Goal: Information Seeking & Learning: Learn about a topic

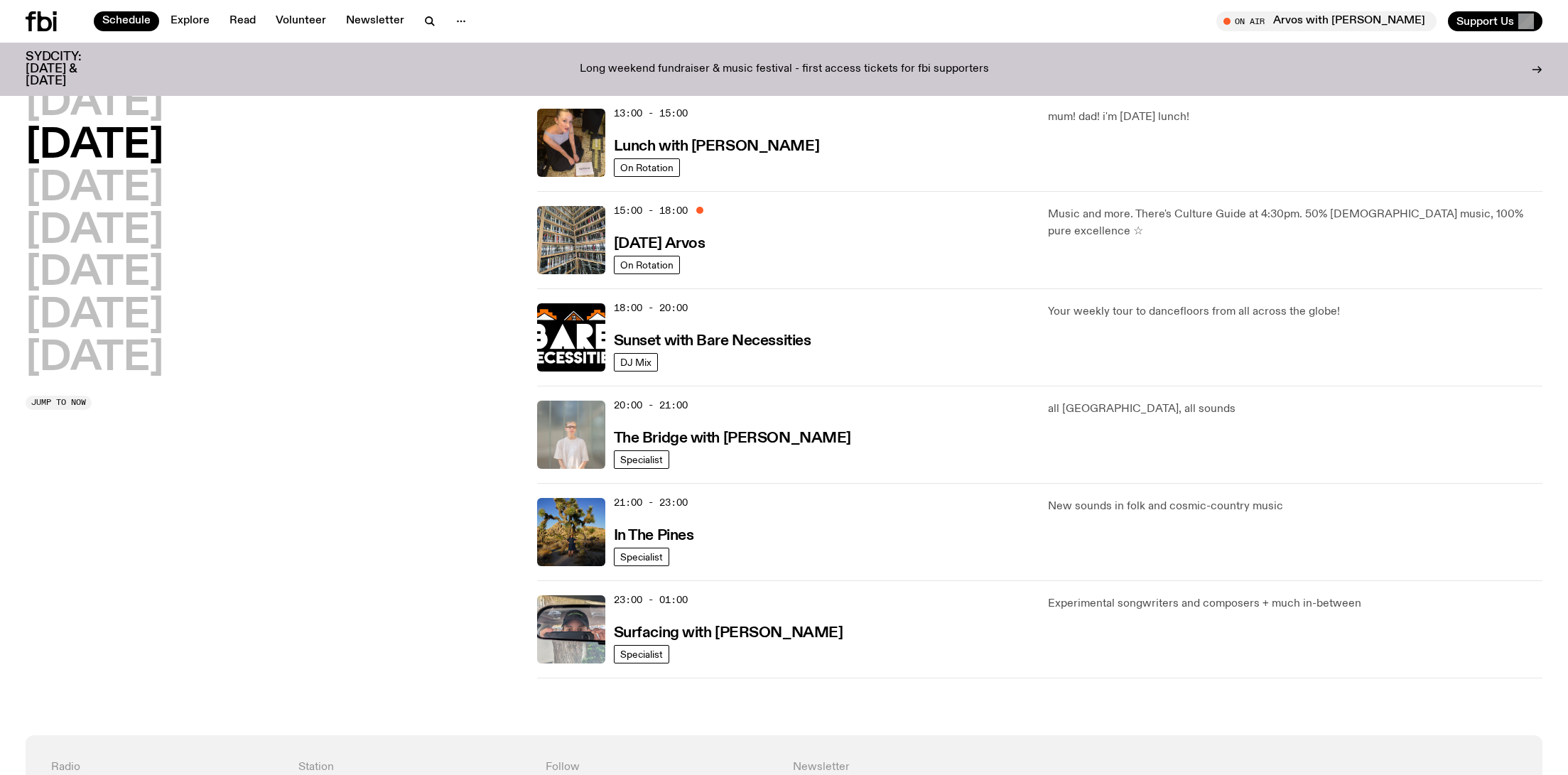
scroll to position [420, 0]
click at [283, 460] on div "Monday Tuesday Wednesday Thursday Friday Saturday Sunday Jump to now" at bounding box center [272, 190] width 494 height 974
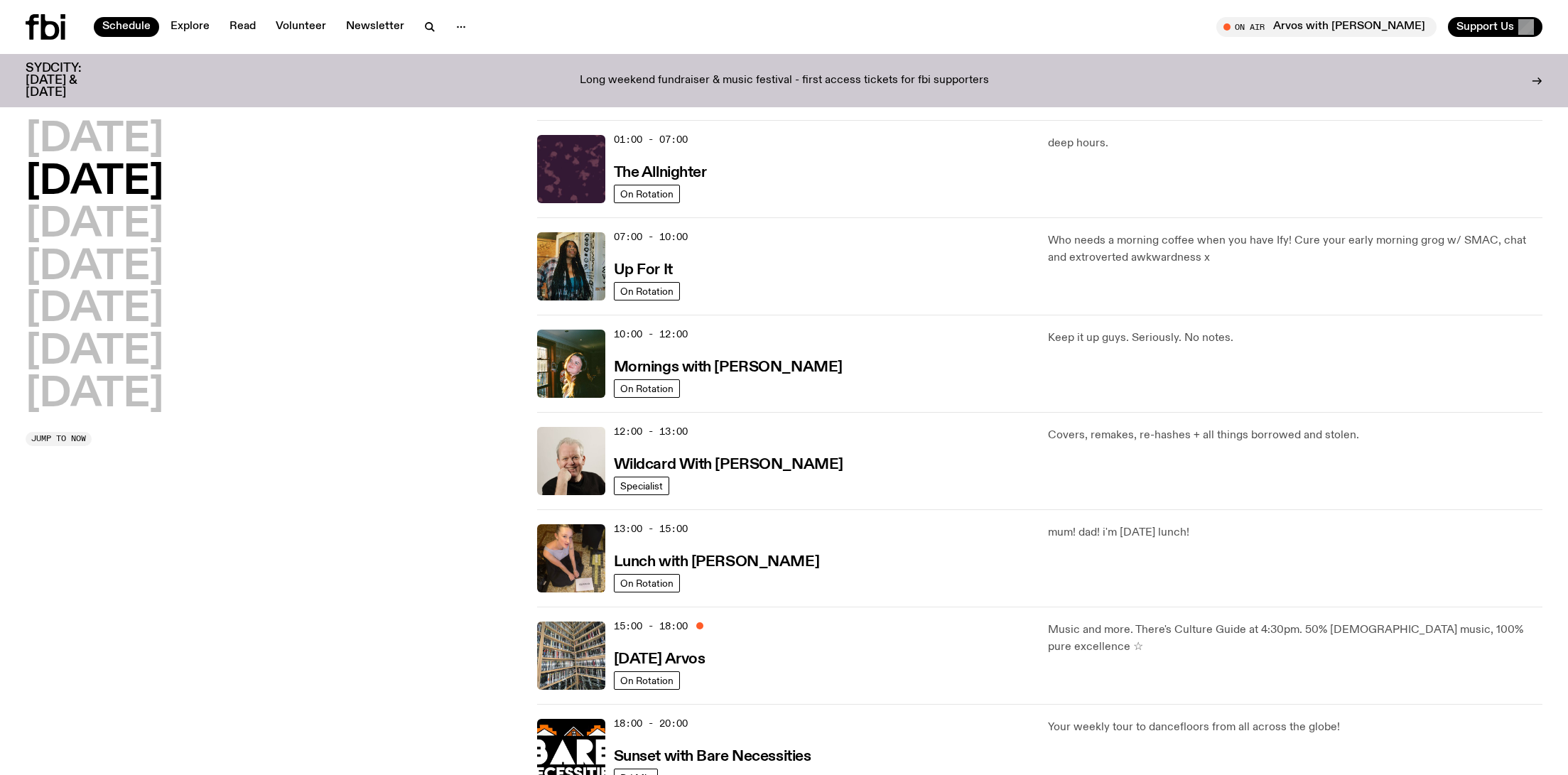
scroll to position [0, 0]
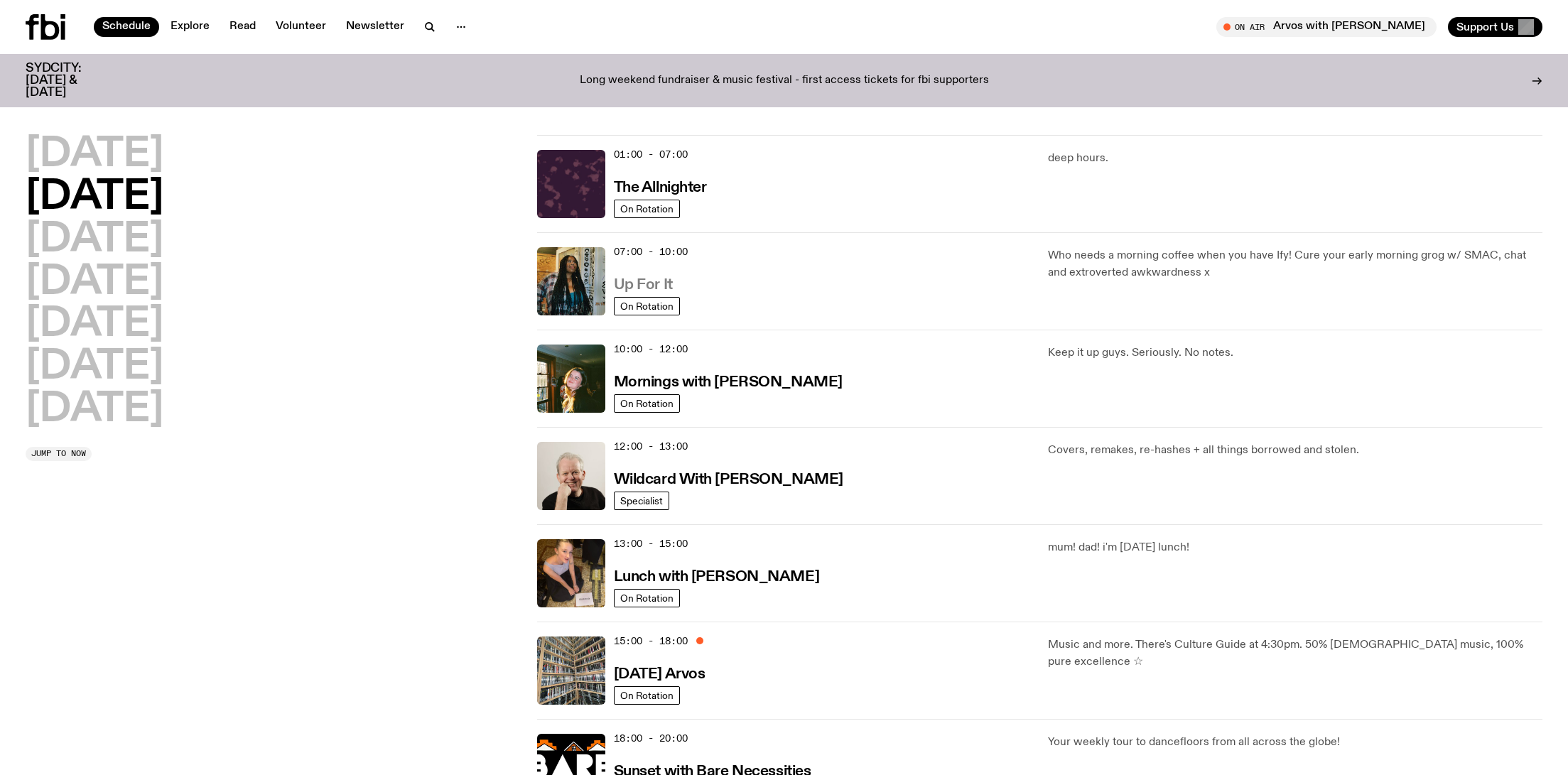
click at [631, 283] on h3 "Up For It" at bounding box center [643, 284] width 59 height 15
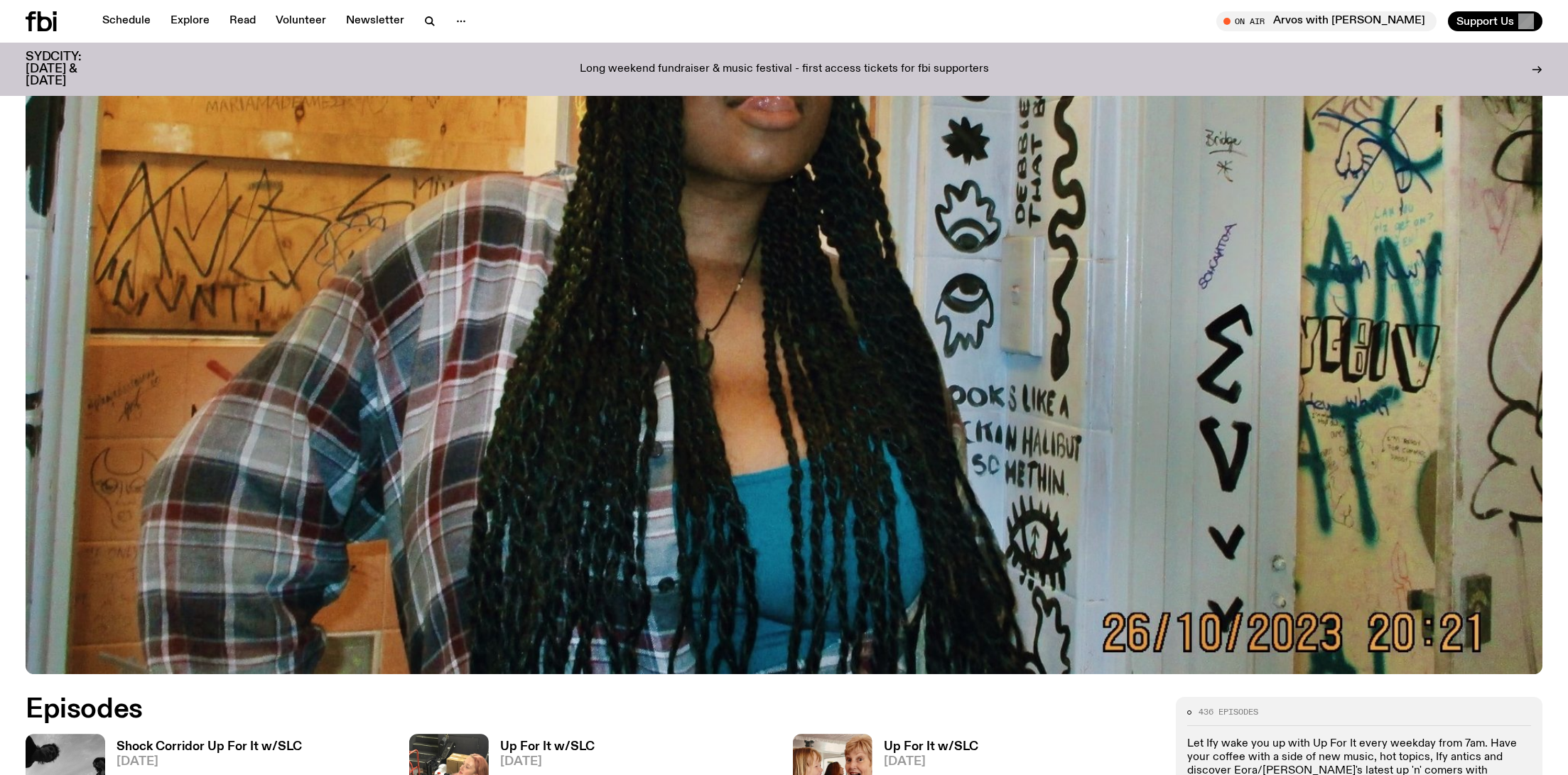
scroll to position [635, 0]
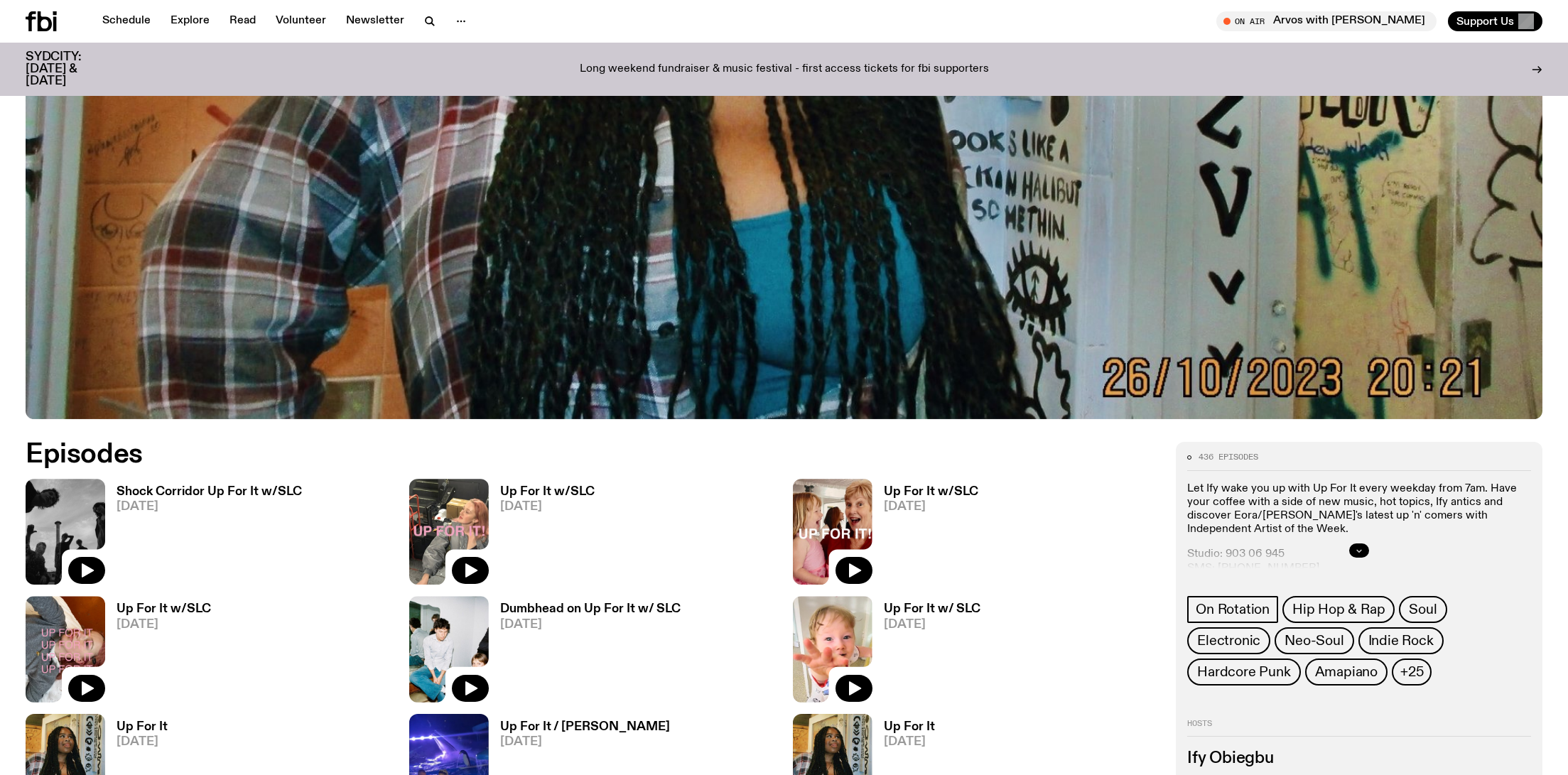
click at [1351, 549] on button "button" at bounding box center [1359, 550] width 20 height 15
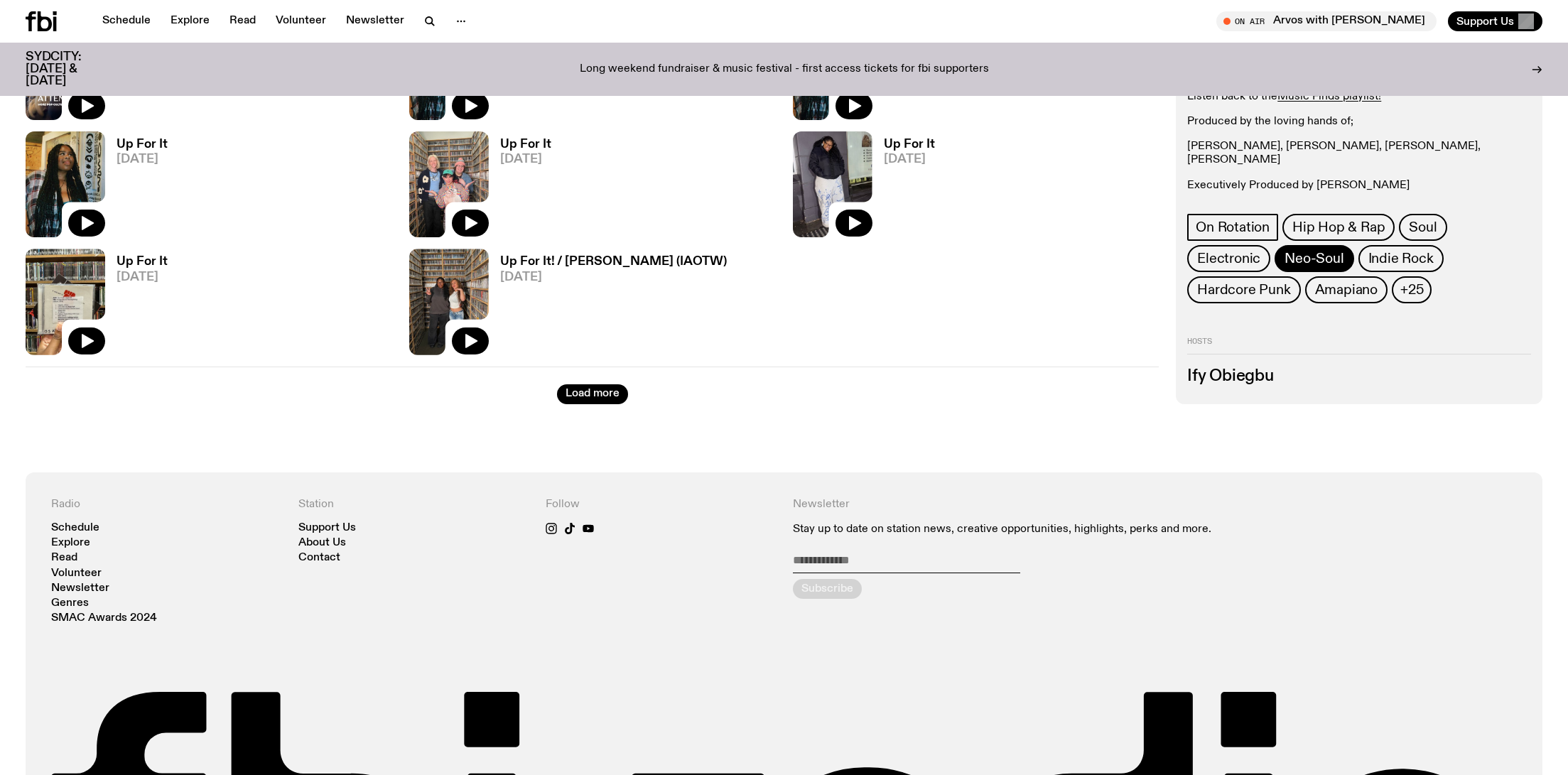
scroll to position [2056, 0]
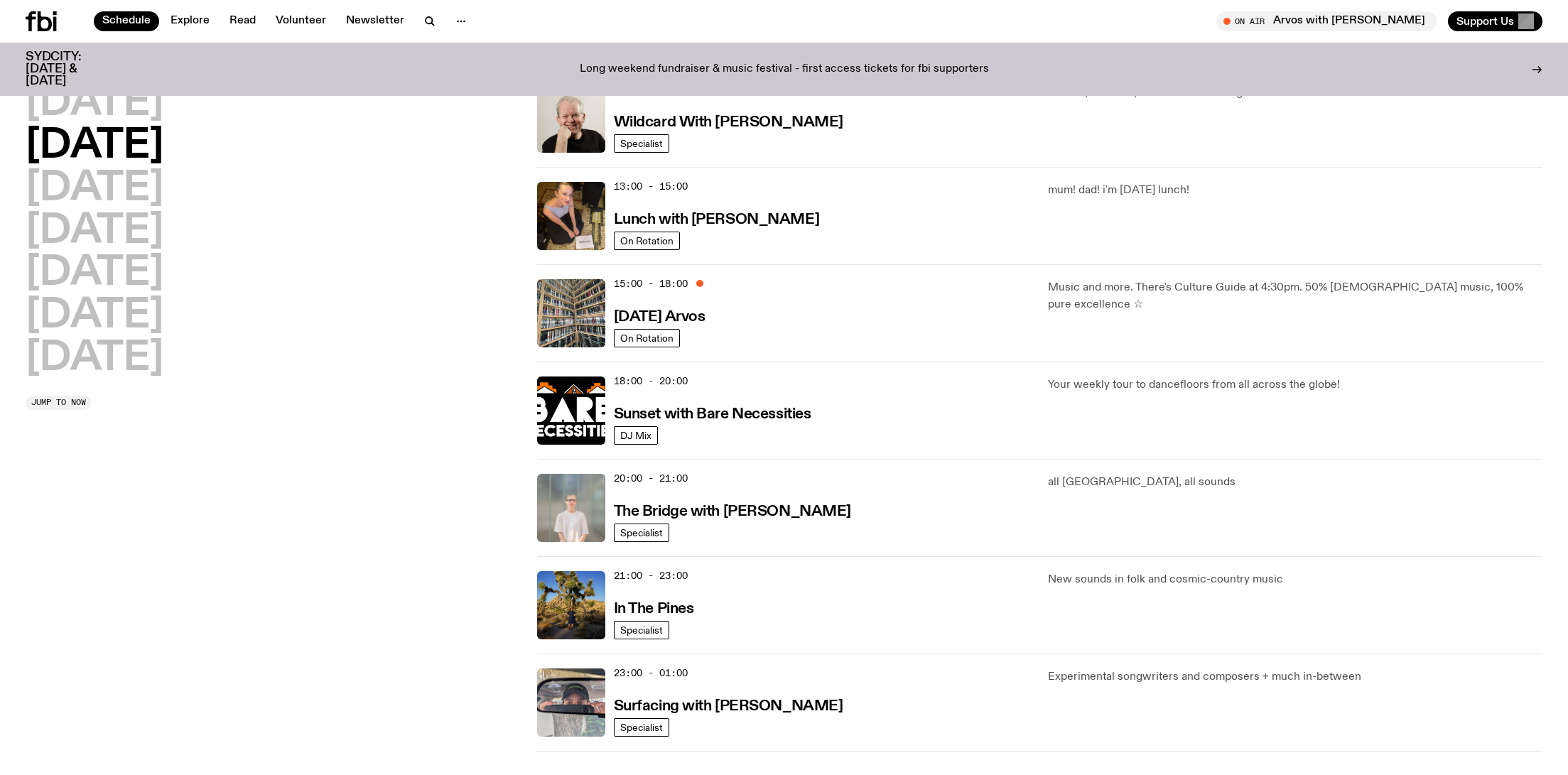
scroll to position [630, 0]
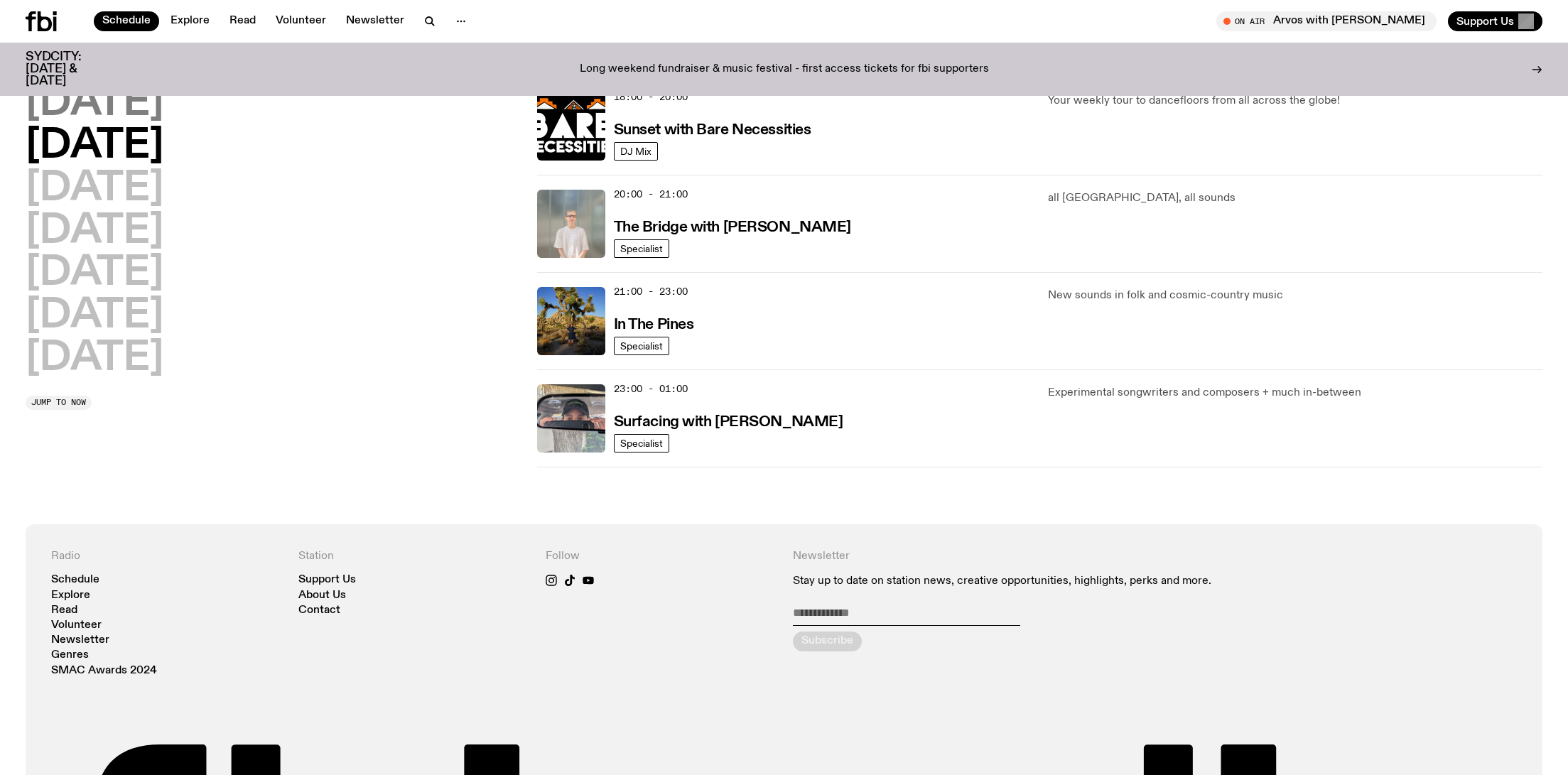
click at [120, 112] on h2 "Monday" at bounding box center [94, 104] width 138 height 39
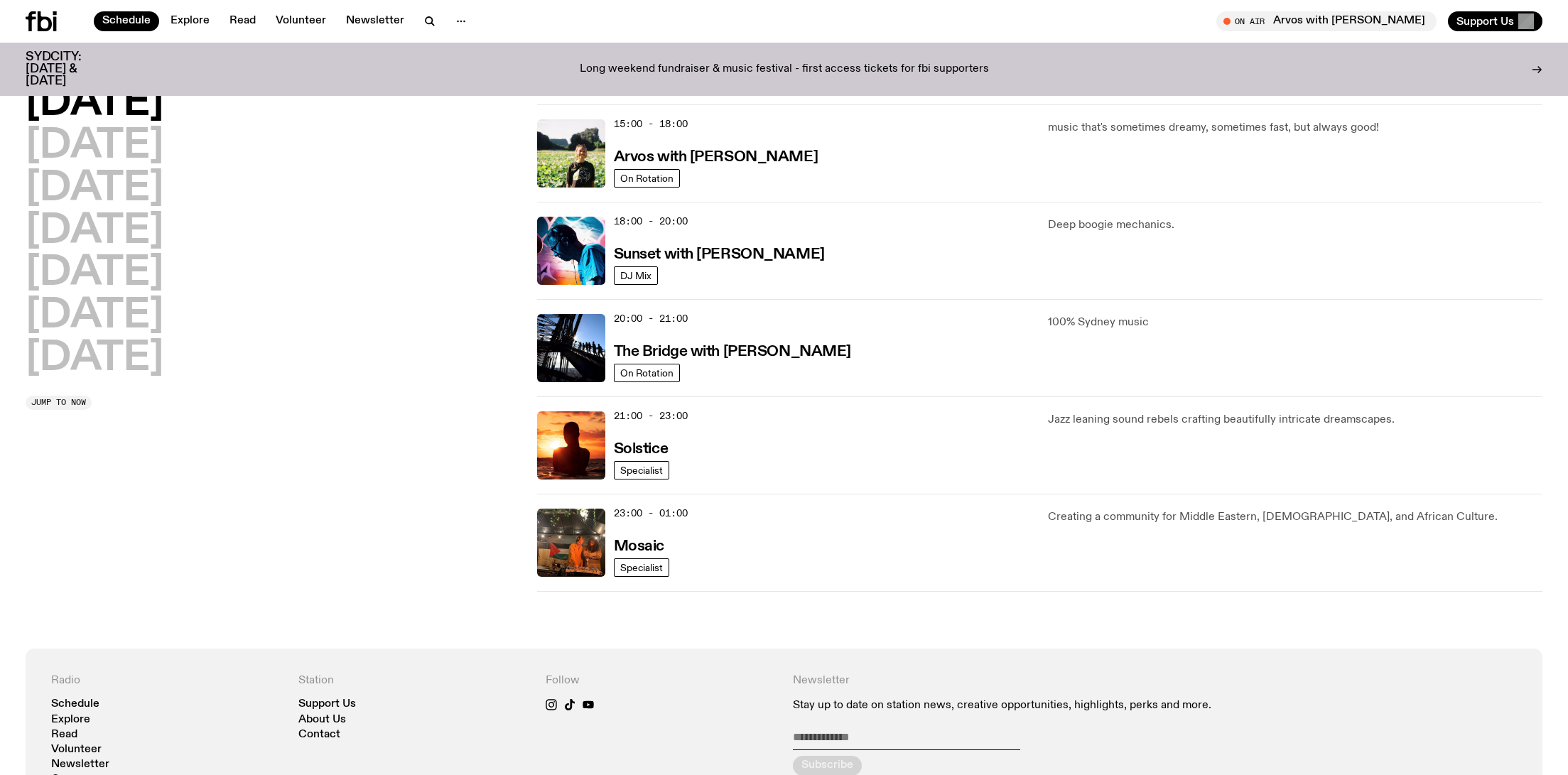
scroll to position [537, 0]
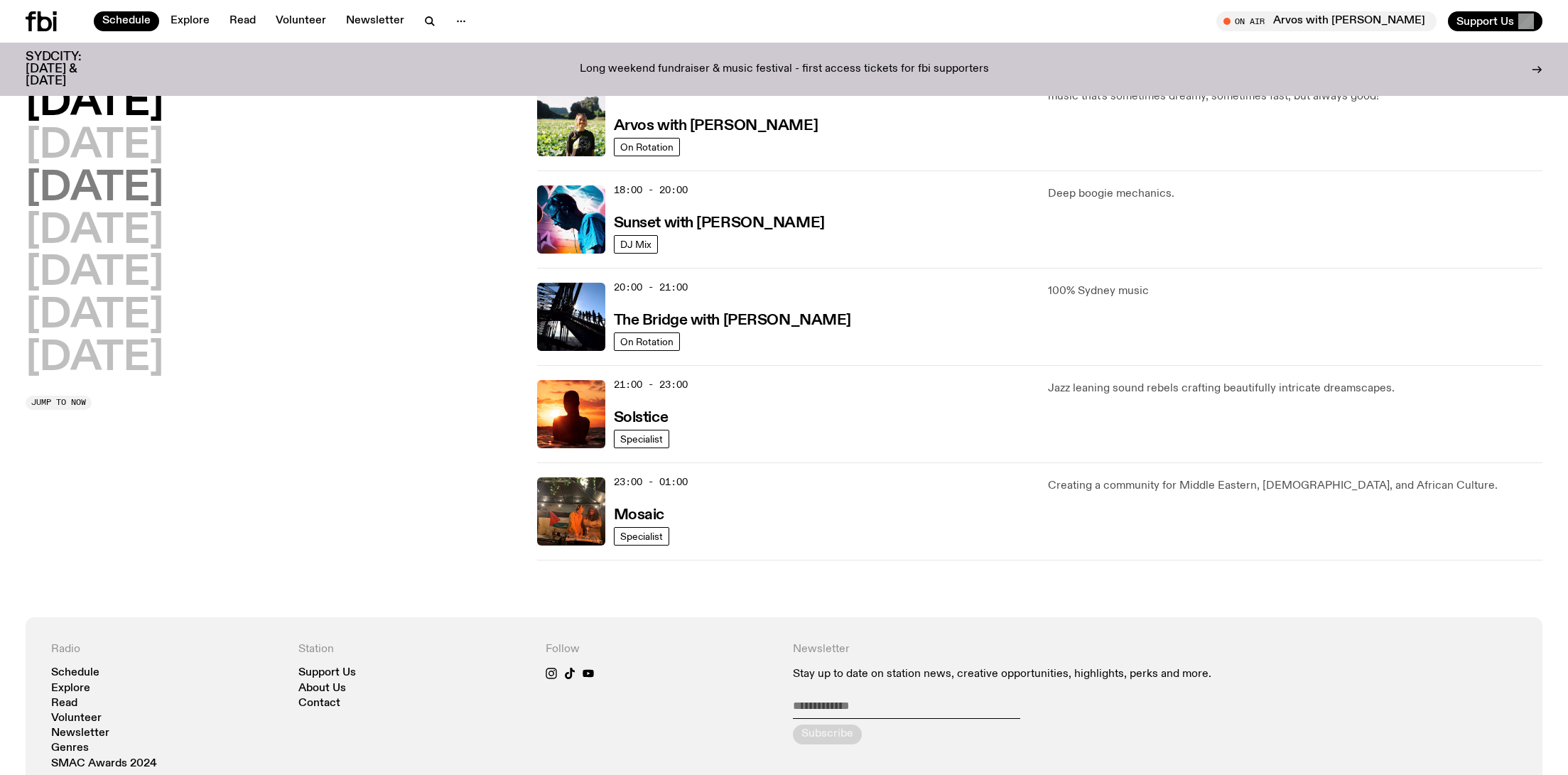
click at [164, 190] on h2 "Wednesday" at bounding box center [94, 188] width 138 height 39
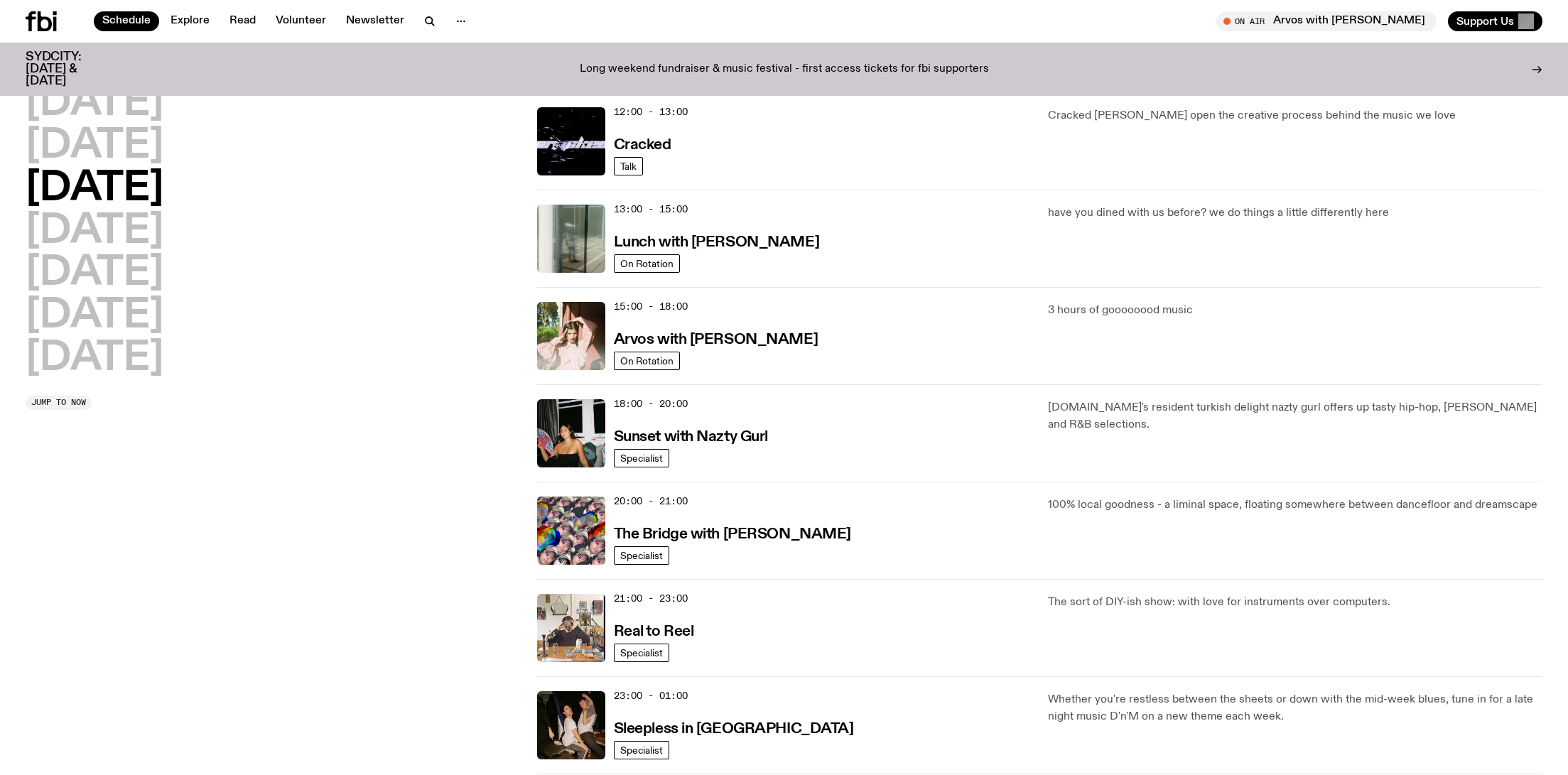
scroll to position [324, 0]
click at [162, 231] on h2 "Thursday" at bounding box center [94, 231] width 138 height 39
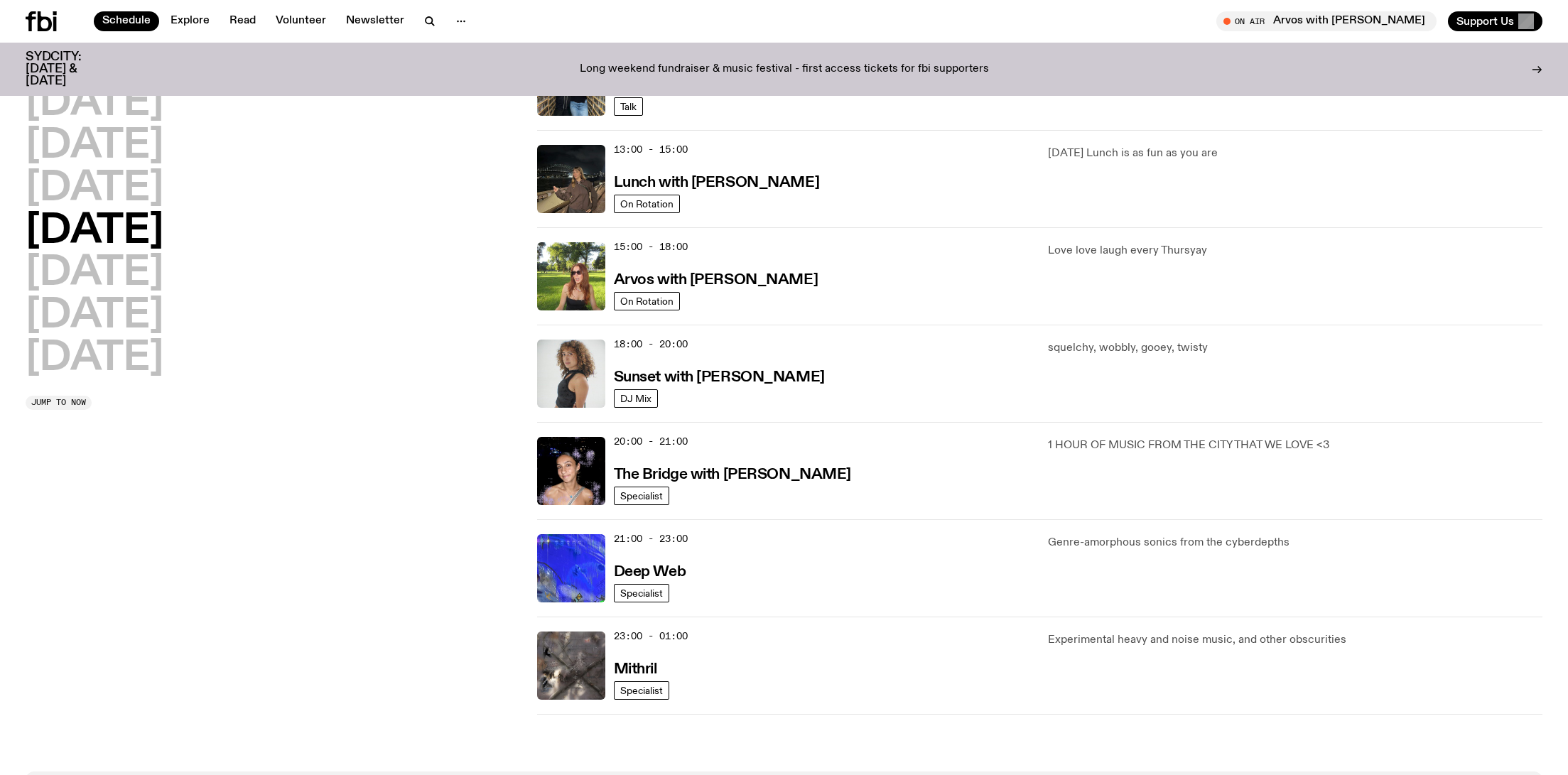
scroll to position [560, 0]
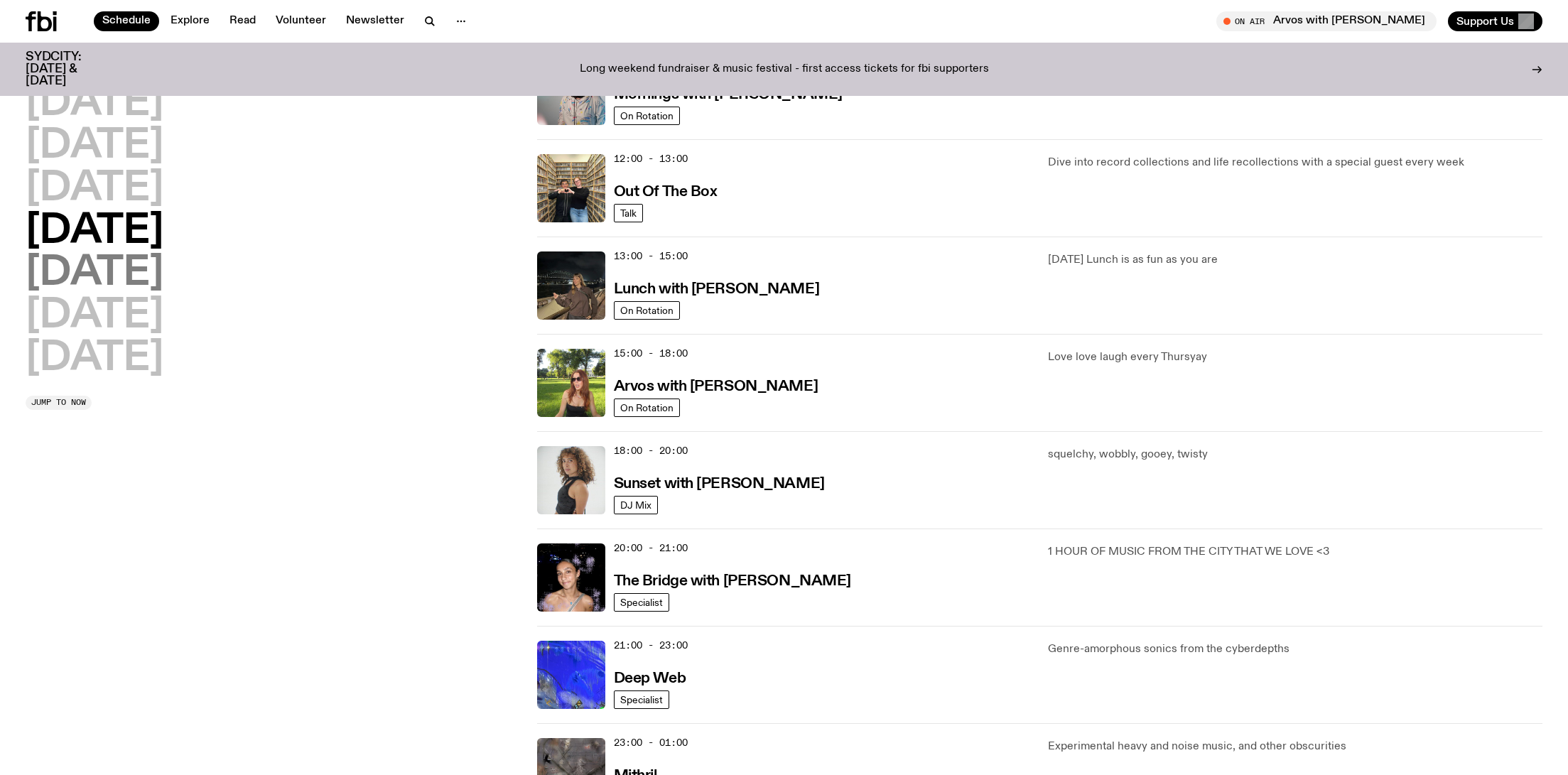
click at [83, 265] on h2 "Friday" at bounding box center [94, 273] width 138 height 39
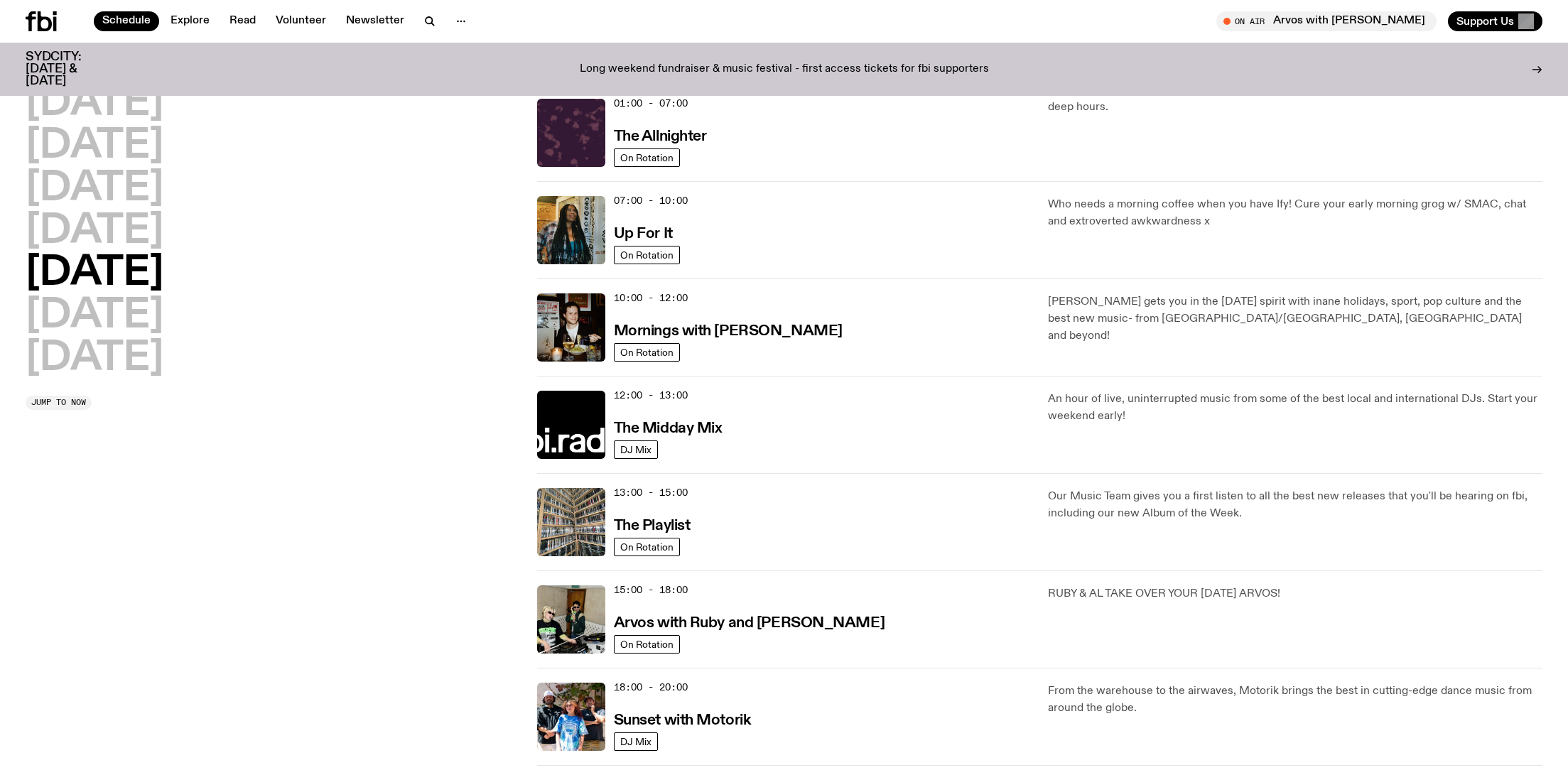
scroll to position [395, 0]
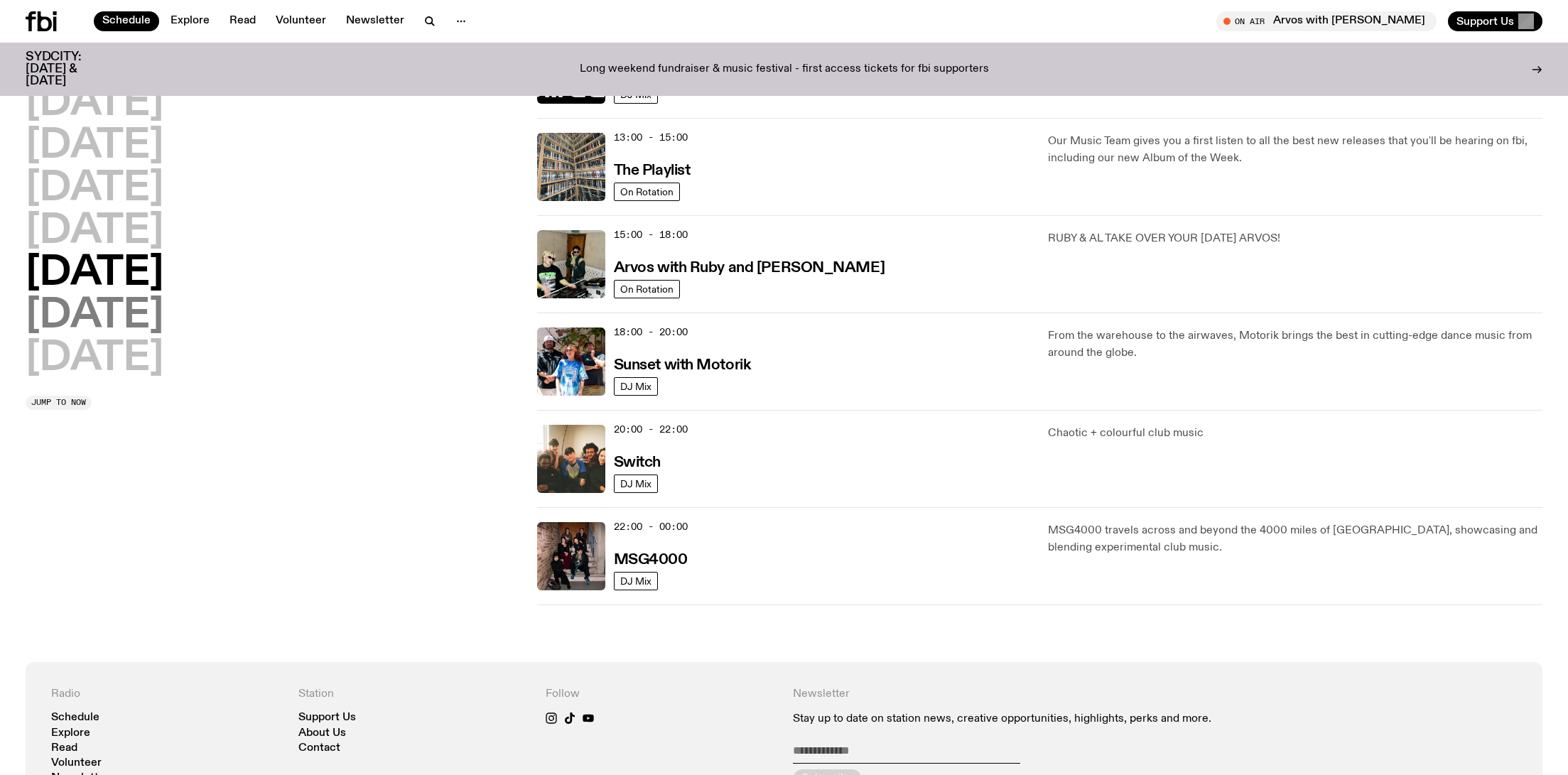
click at [151, 306] on h2 "Saturday" at bounding box center [94, 316] width 138 height 39
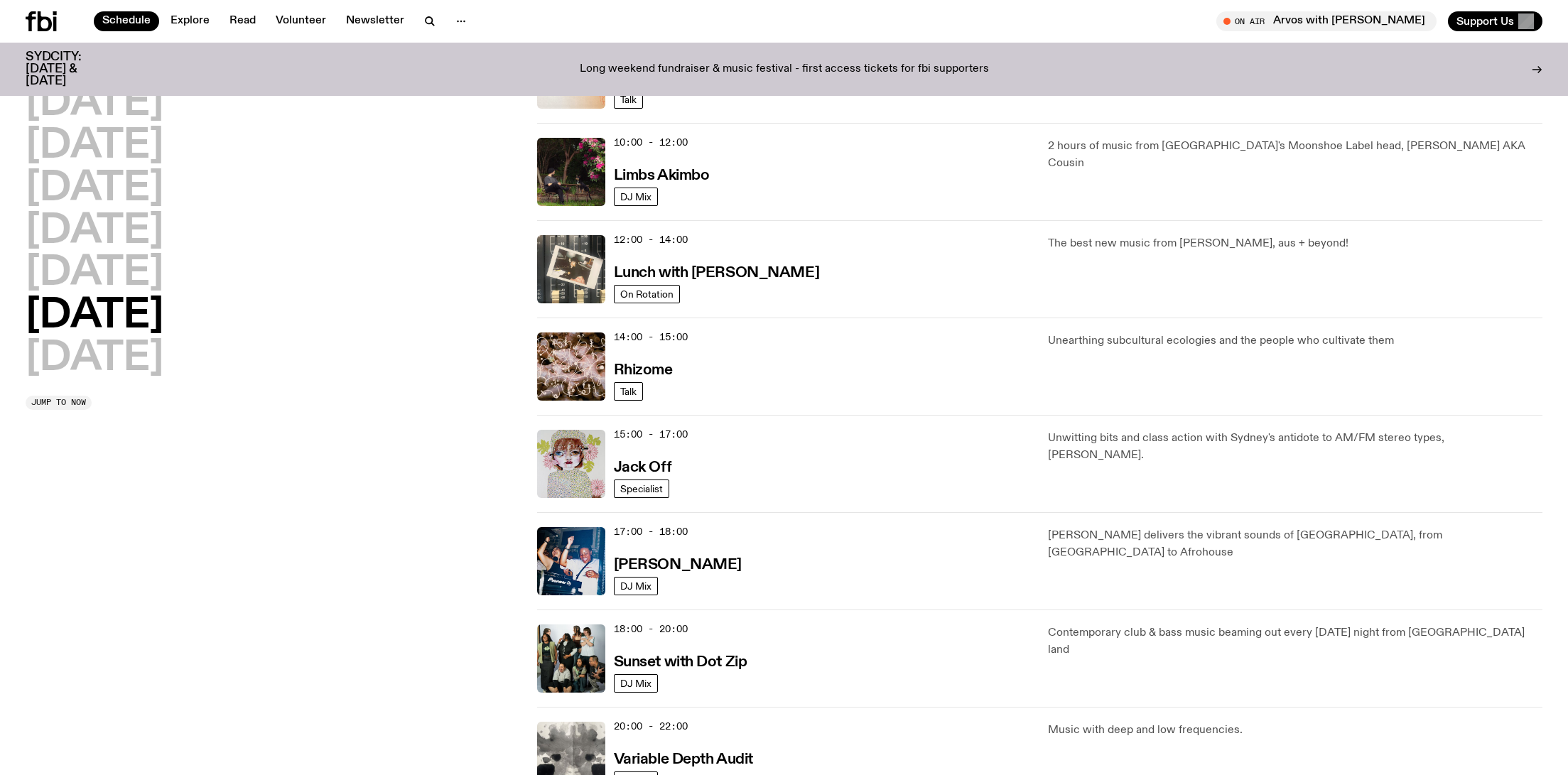
scroll to position [608, 0]
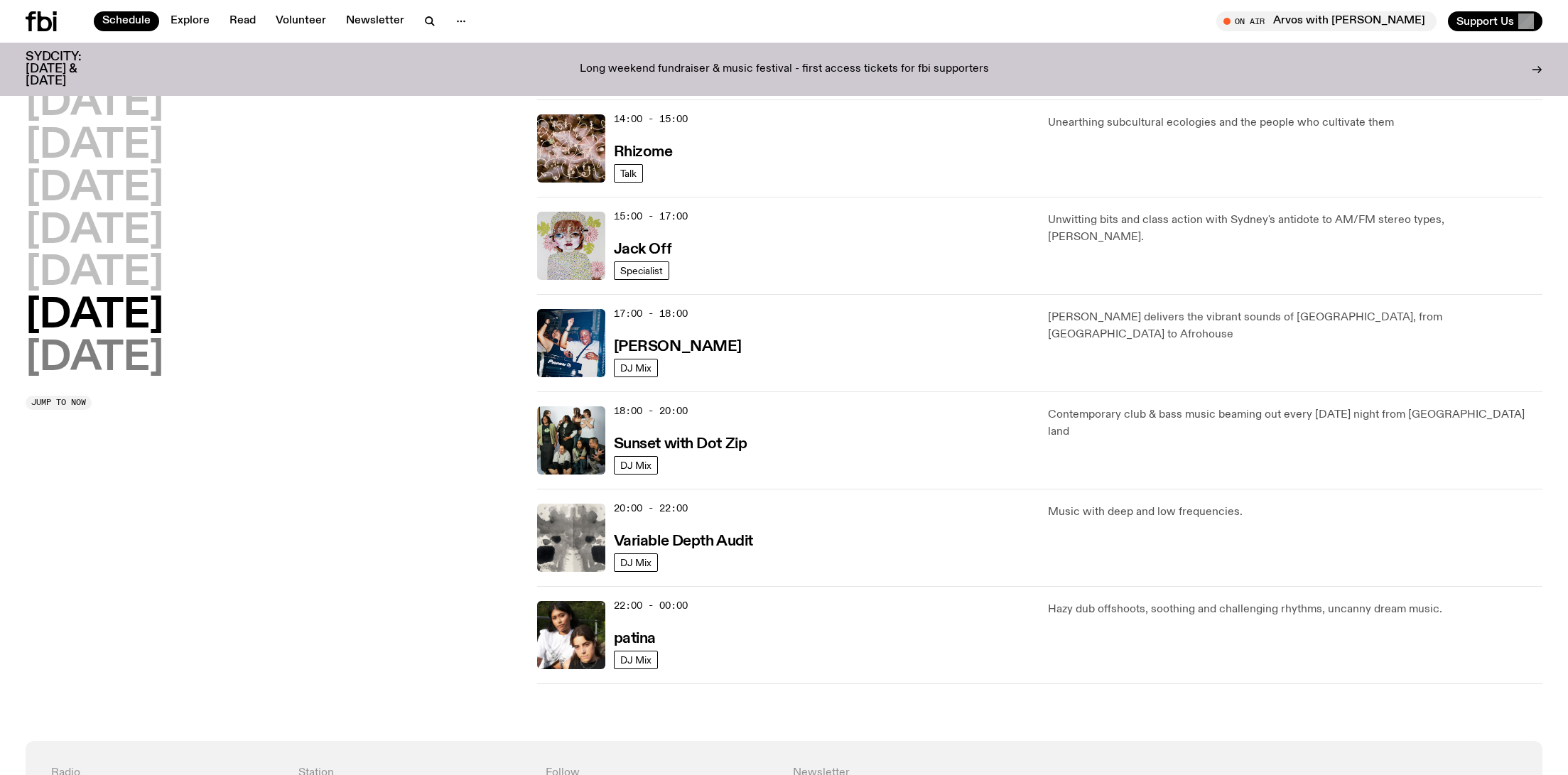
click at [144, 357] on h2 "Sunday" at bounding box center [94, 359] width 138 height 39
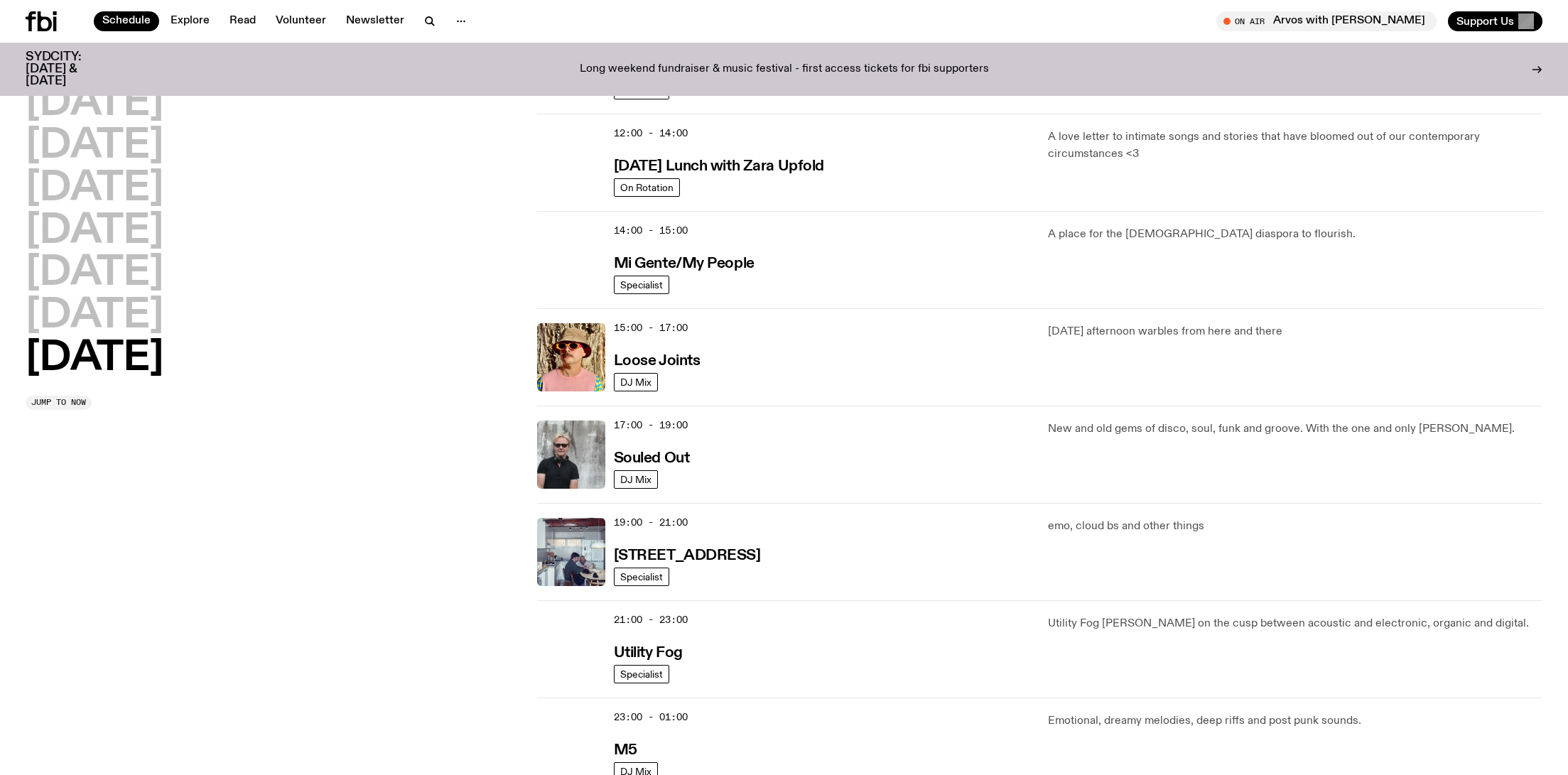
scroll to position [395, 0]
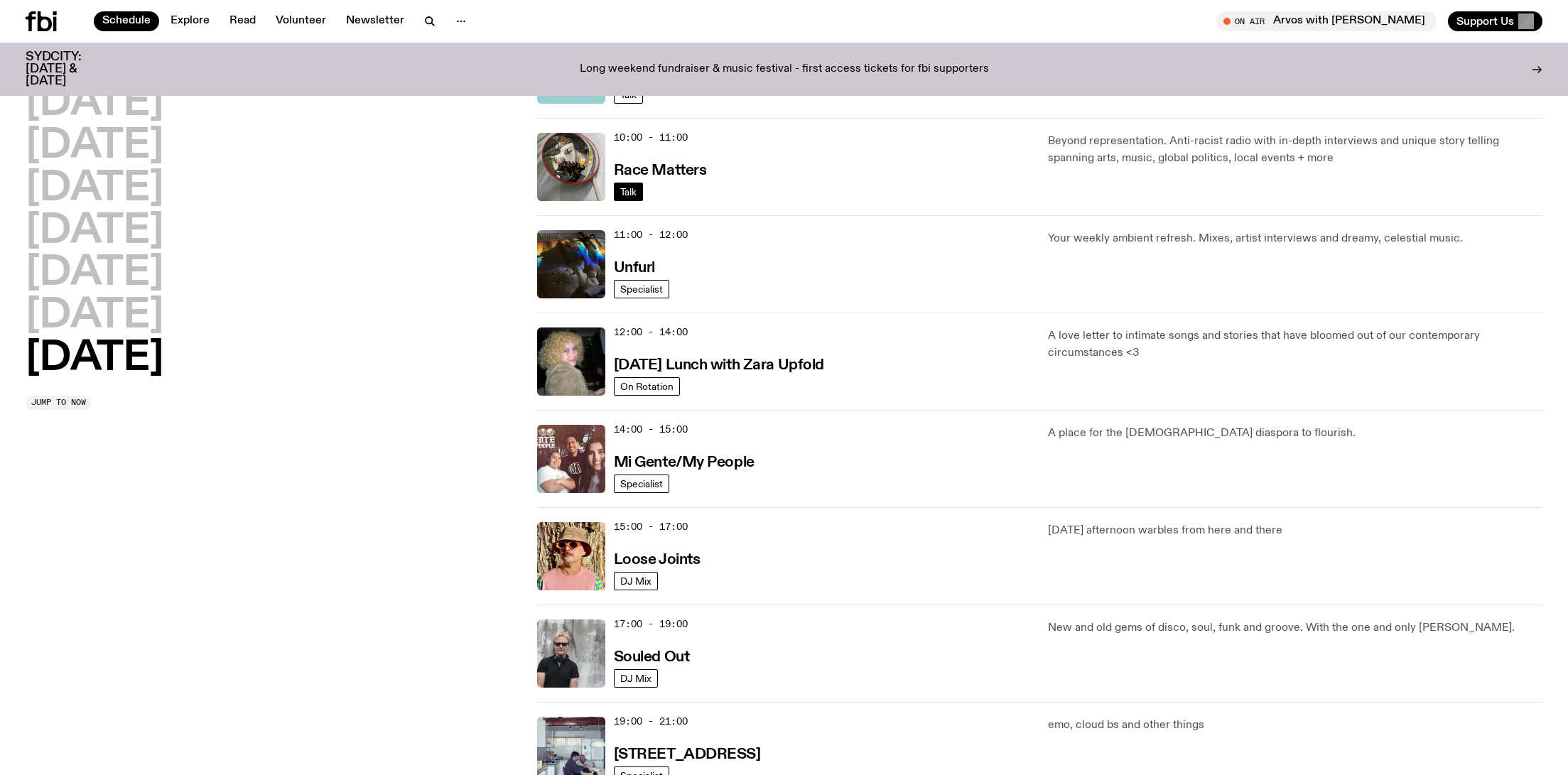
click at [627, 196] on span "Talk" at bounding box center [628, 191] width 16 height 10
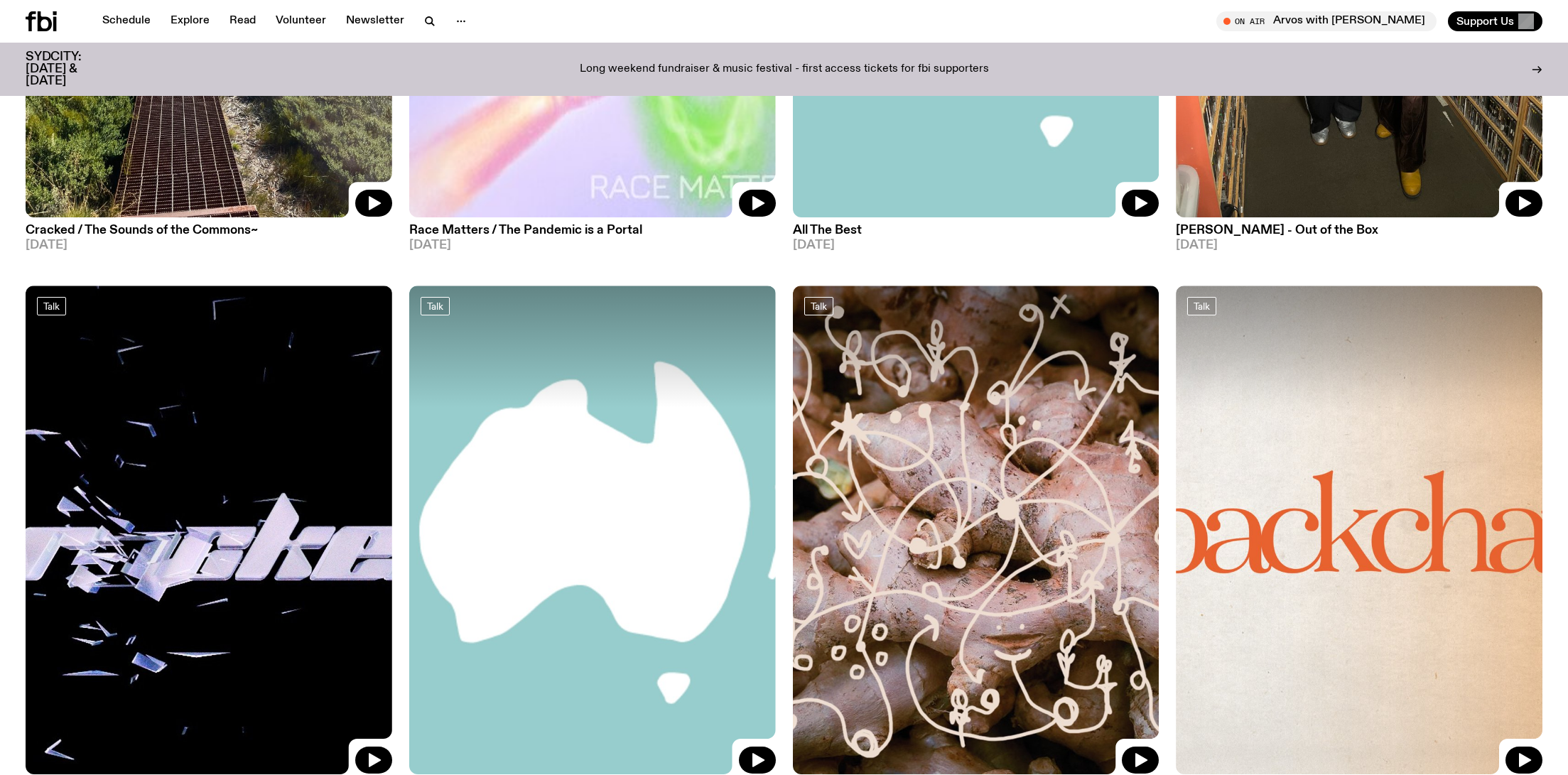
scroll to position [2405, 0]
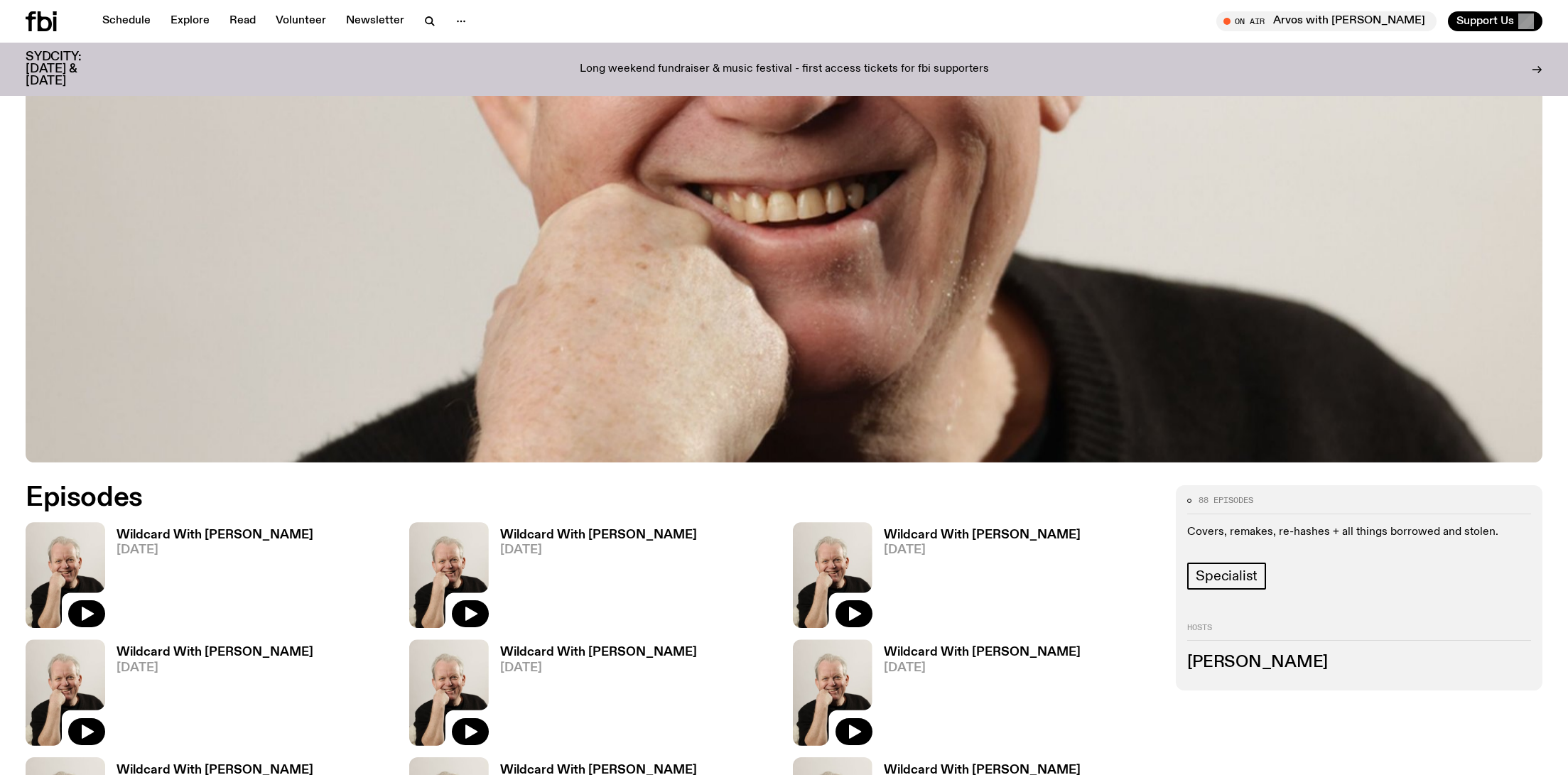
scroll to position [843, 0]
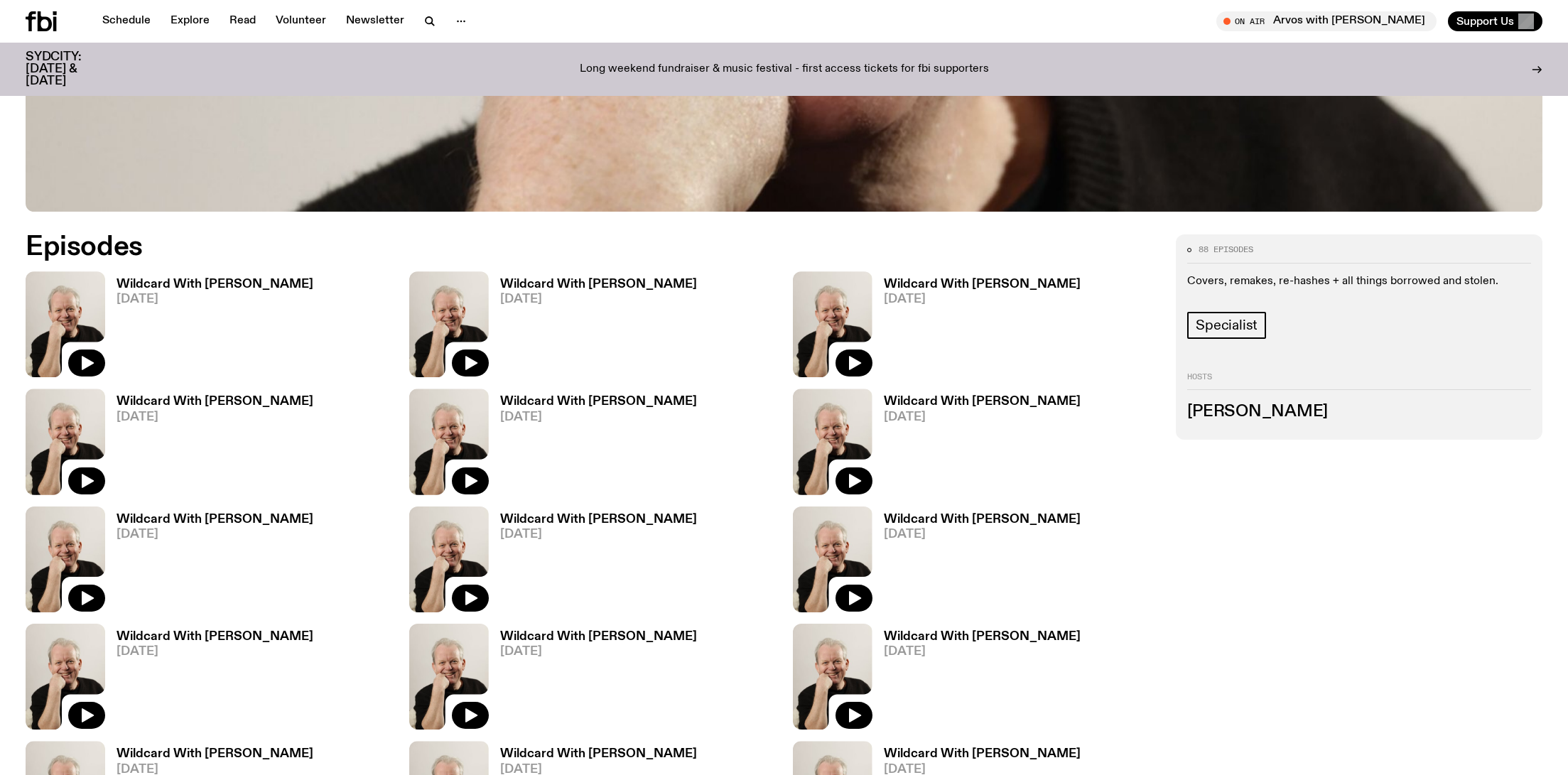
click at [238, 294] on span "[DATE]" at bounding box center [215, 300] width 197 height 12
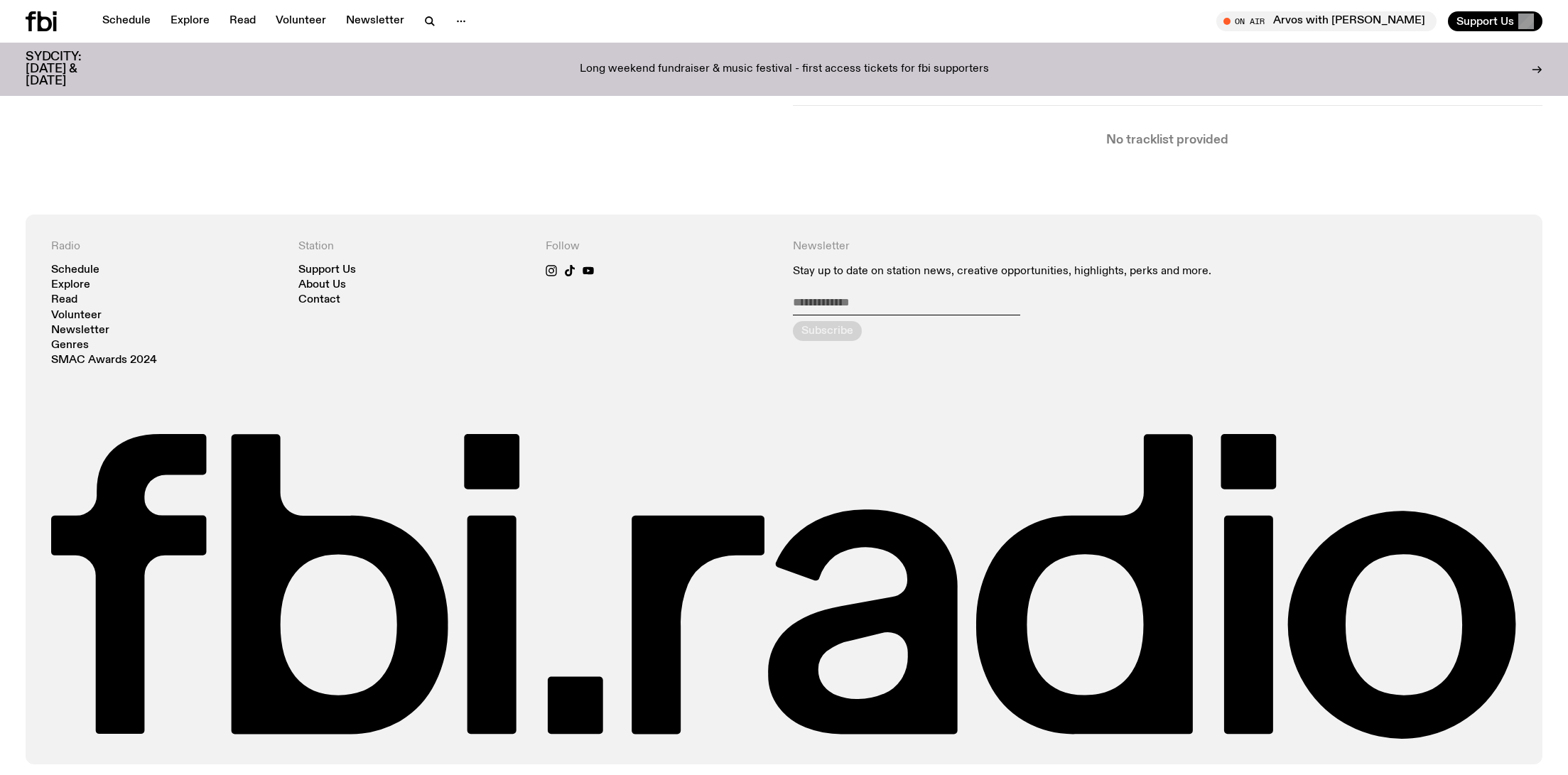
scroll to position [417, 0]
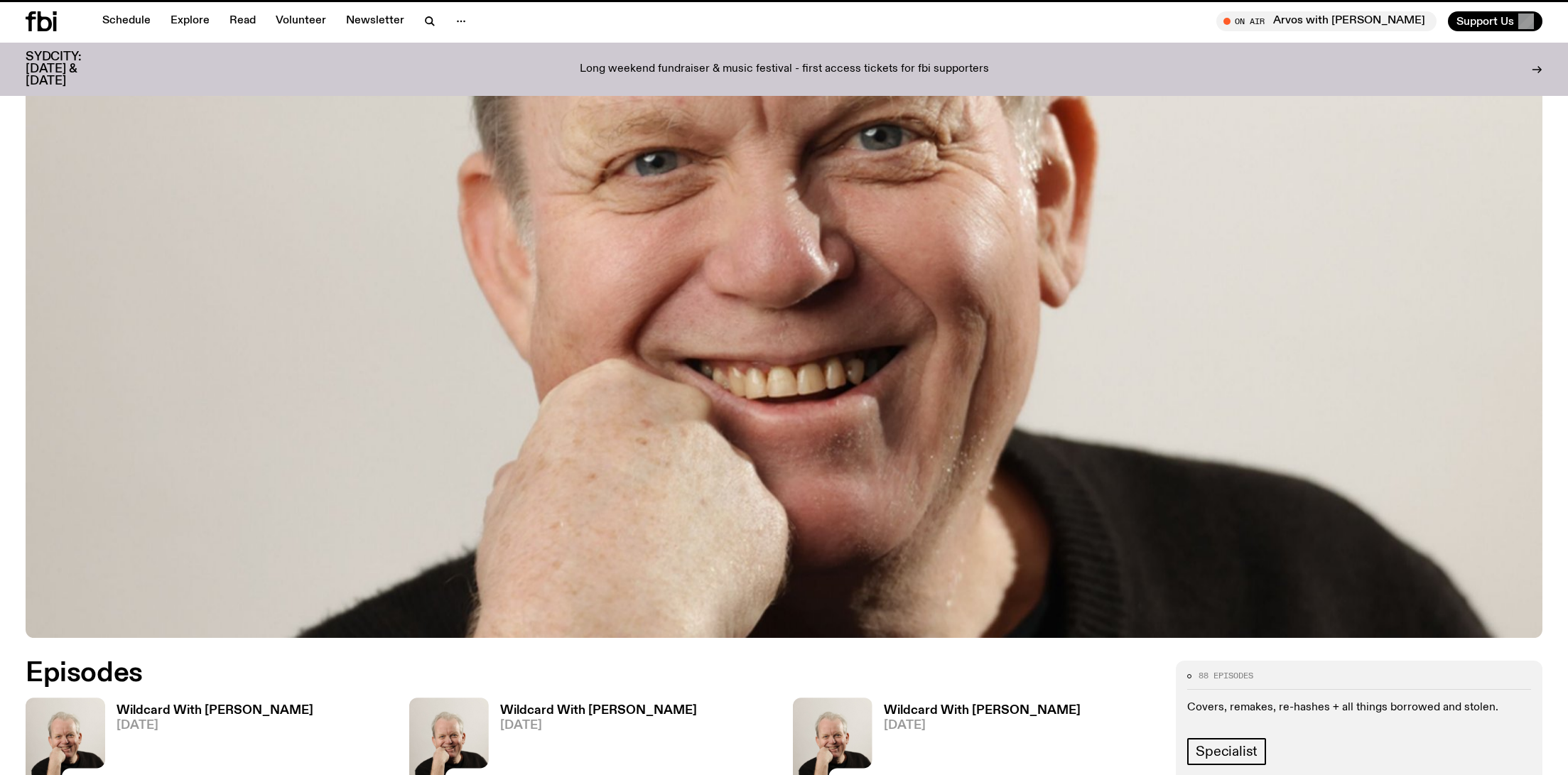
scroll to position [843, 0]
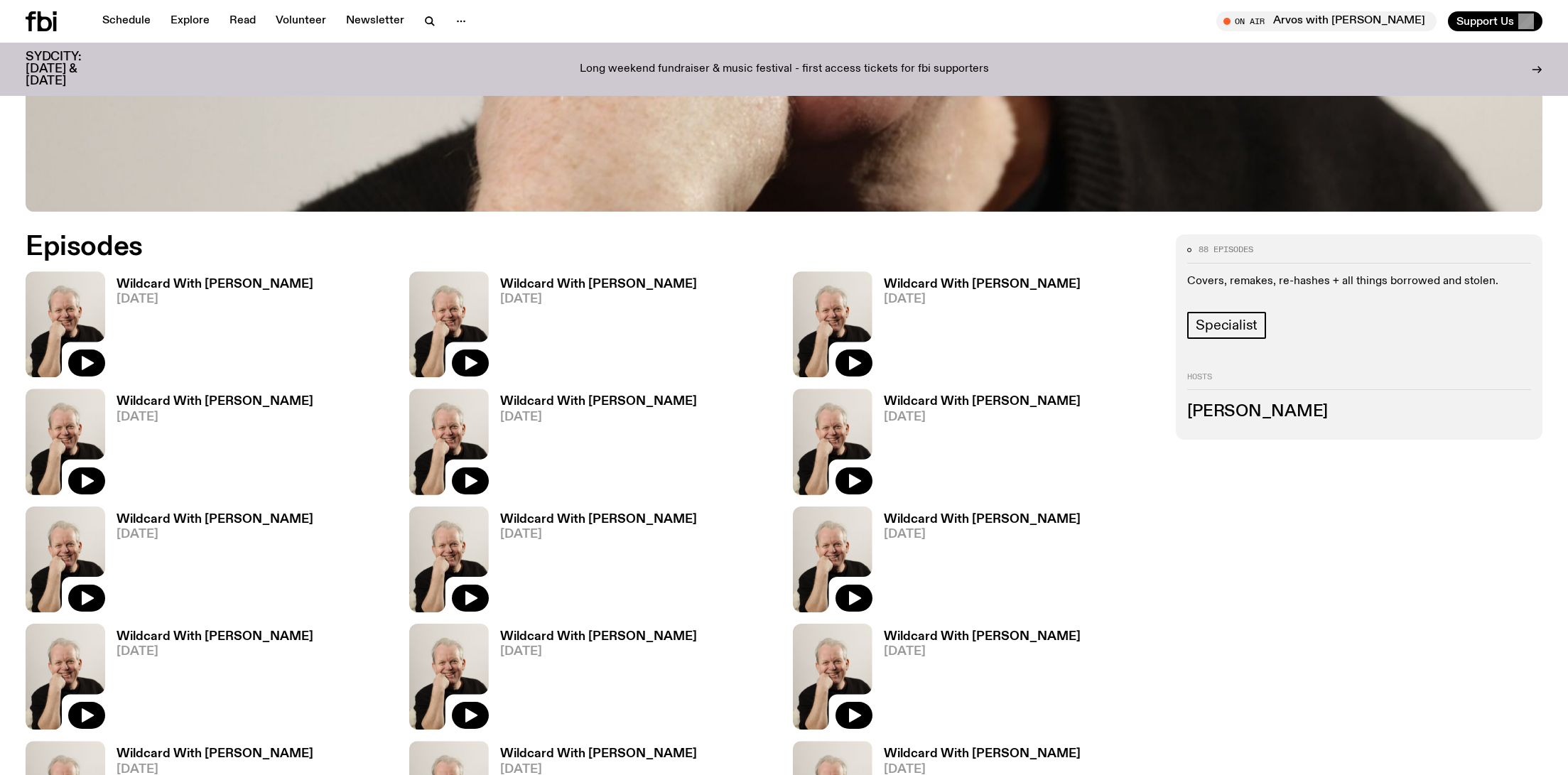
click at [963, 519] on h3 "Wildcard With Stuart Coupe" at bounding box center [983, 520] width 197 height 12
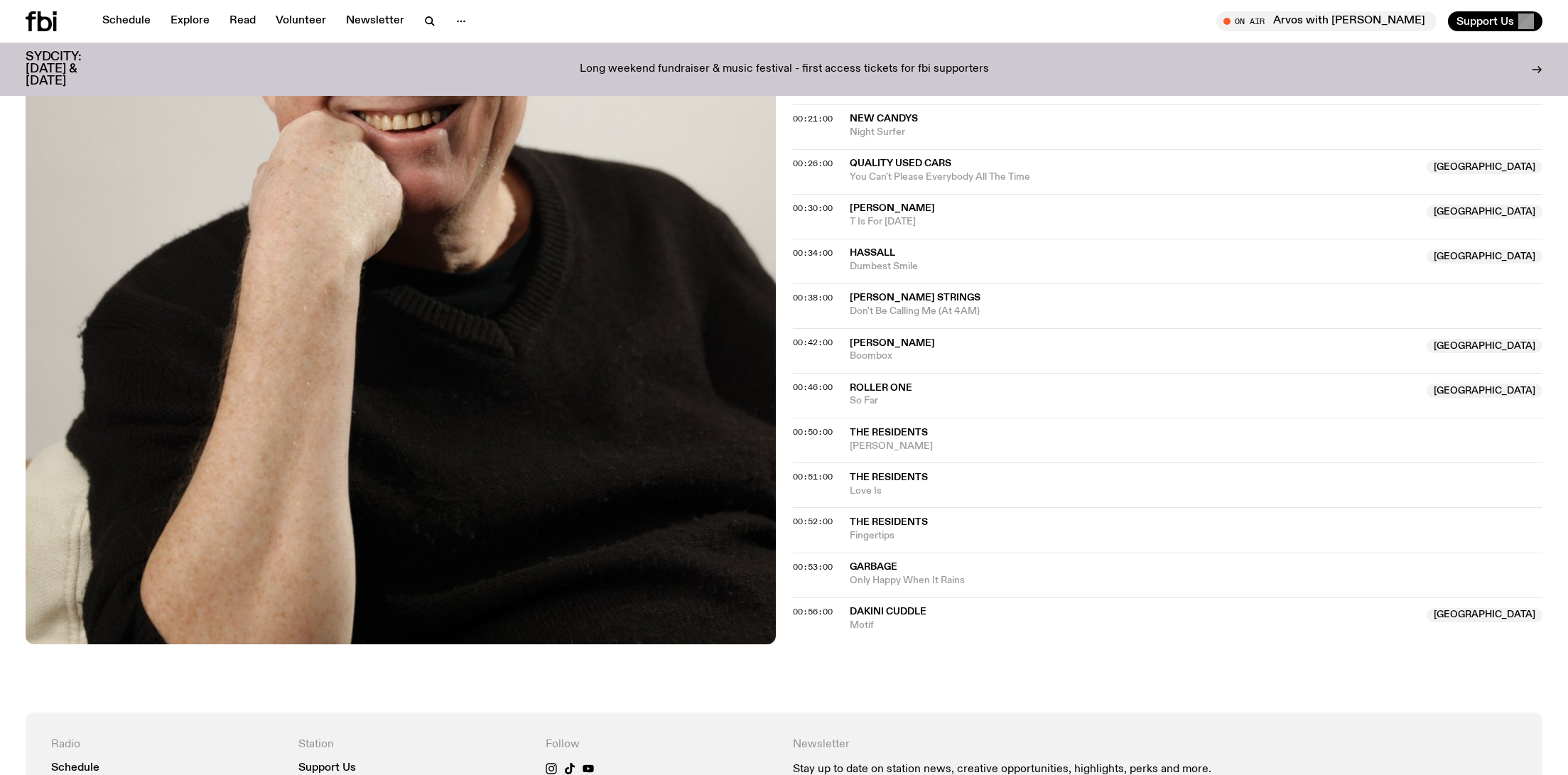
scroll to position [772, 0]
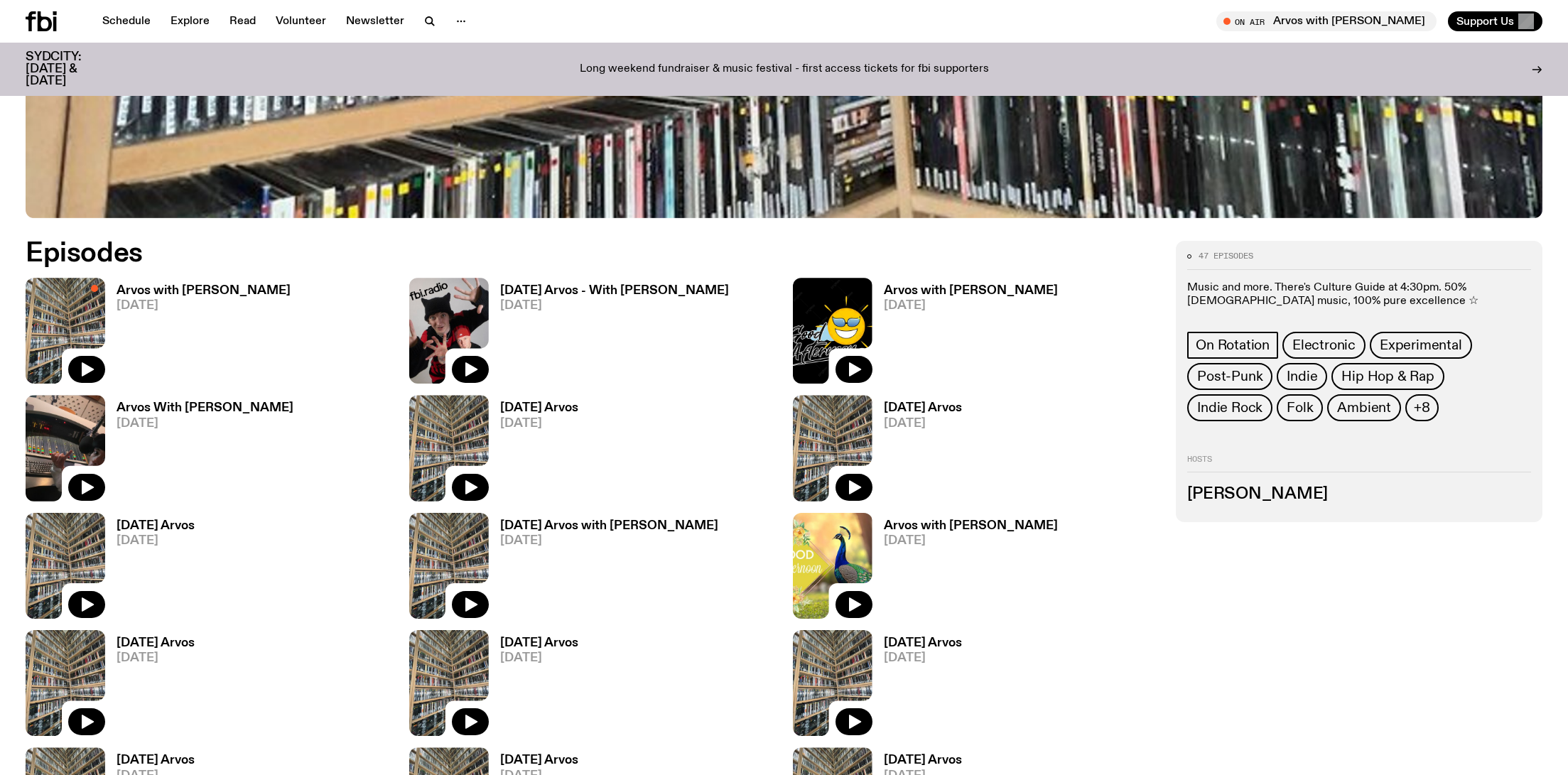
scroll to position [917, 0]
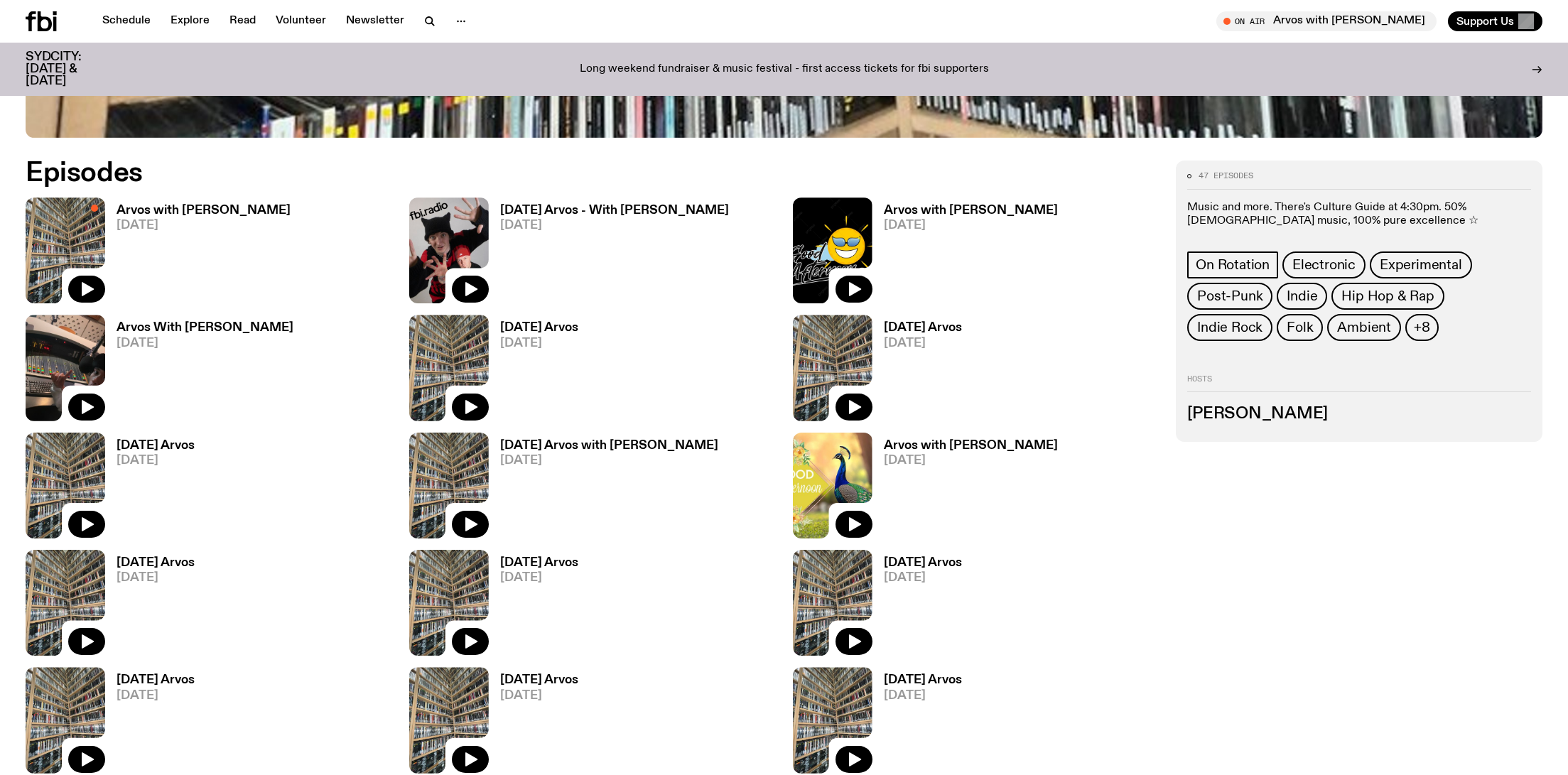
click at [637, 210] on h3 "Tuesday Arvos - With Alex Laycock" at bounding box center [614, 211] width 229 height 12
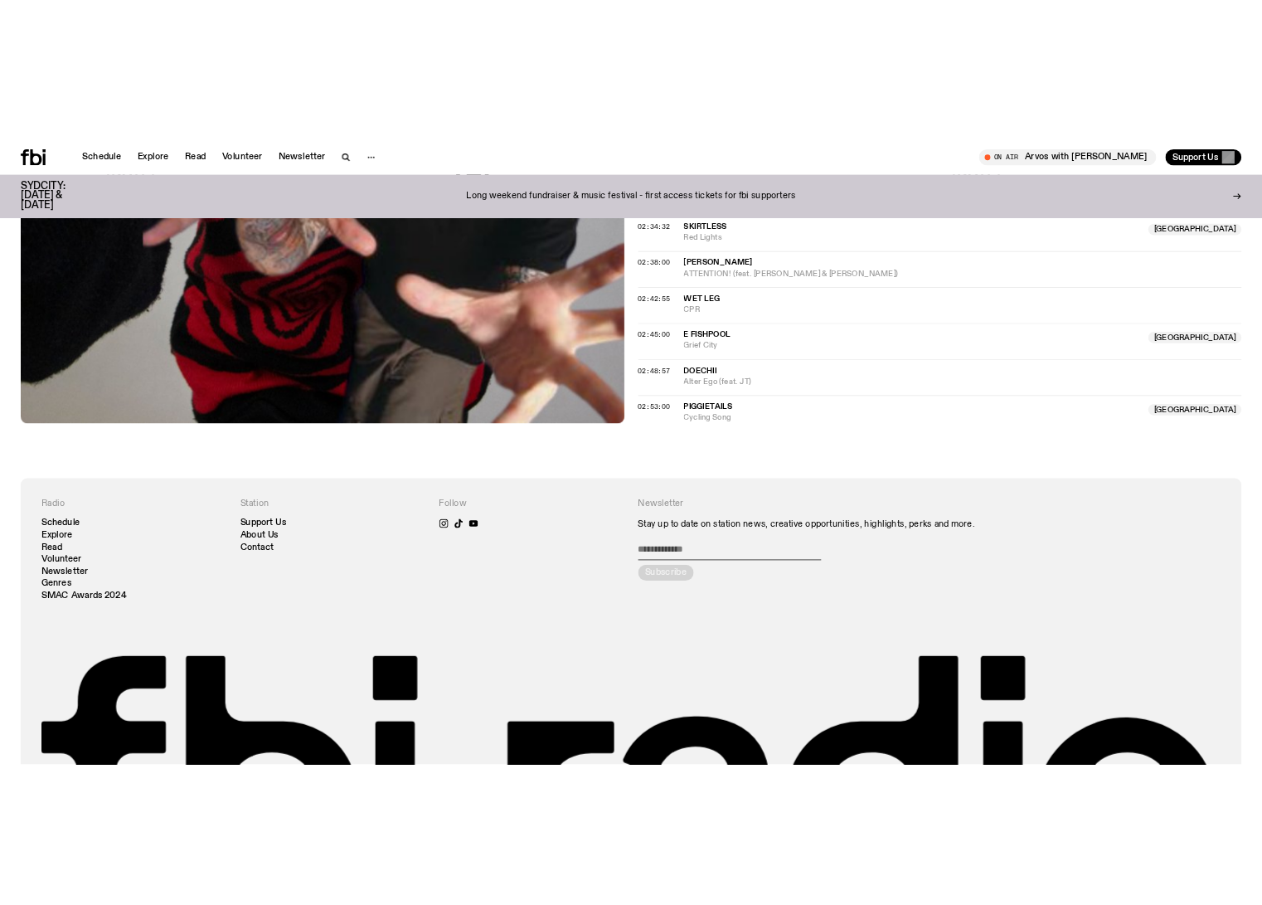
scroll to position [2474, 0]
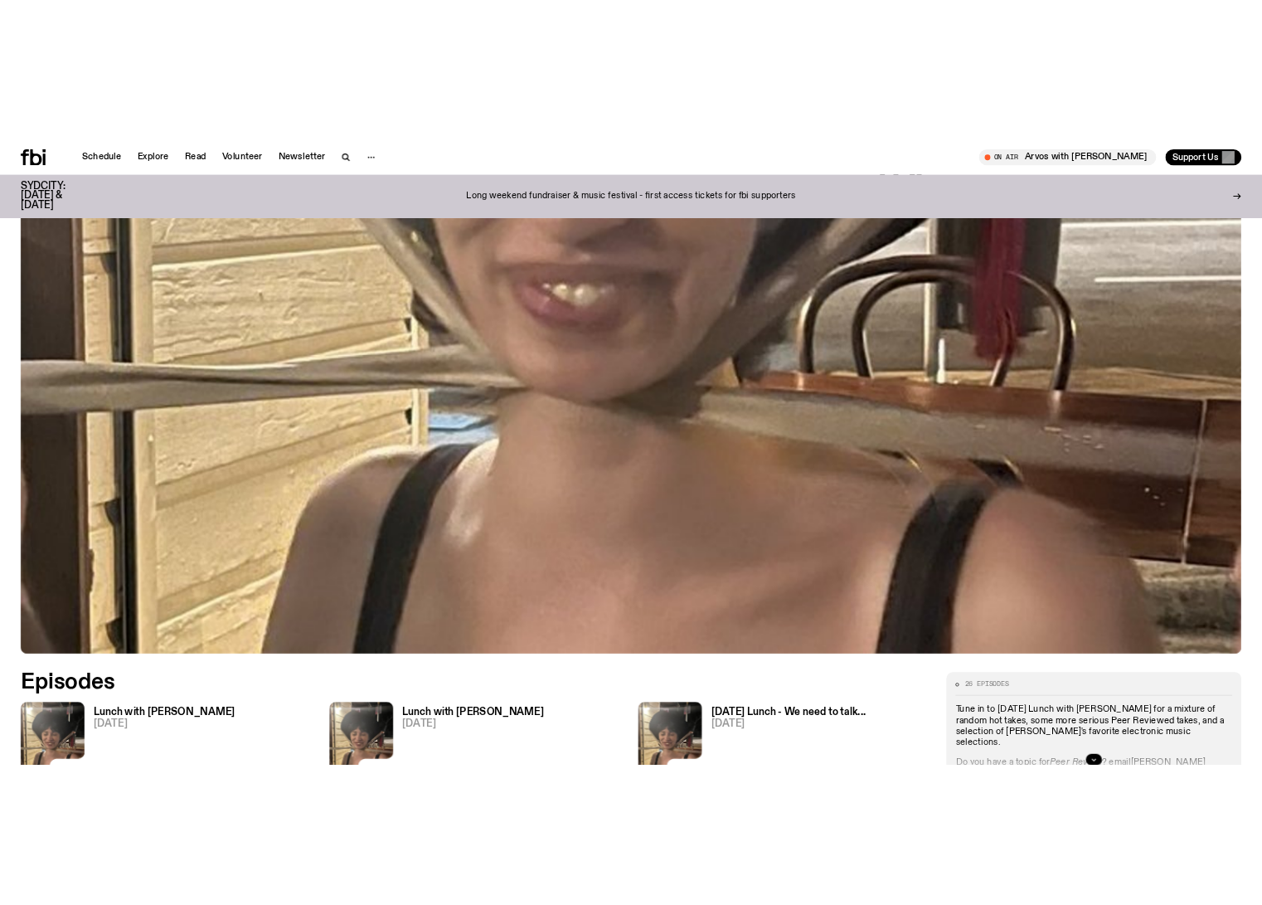
scroll to position [901, 0]
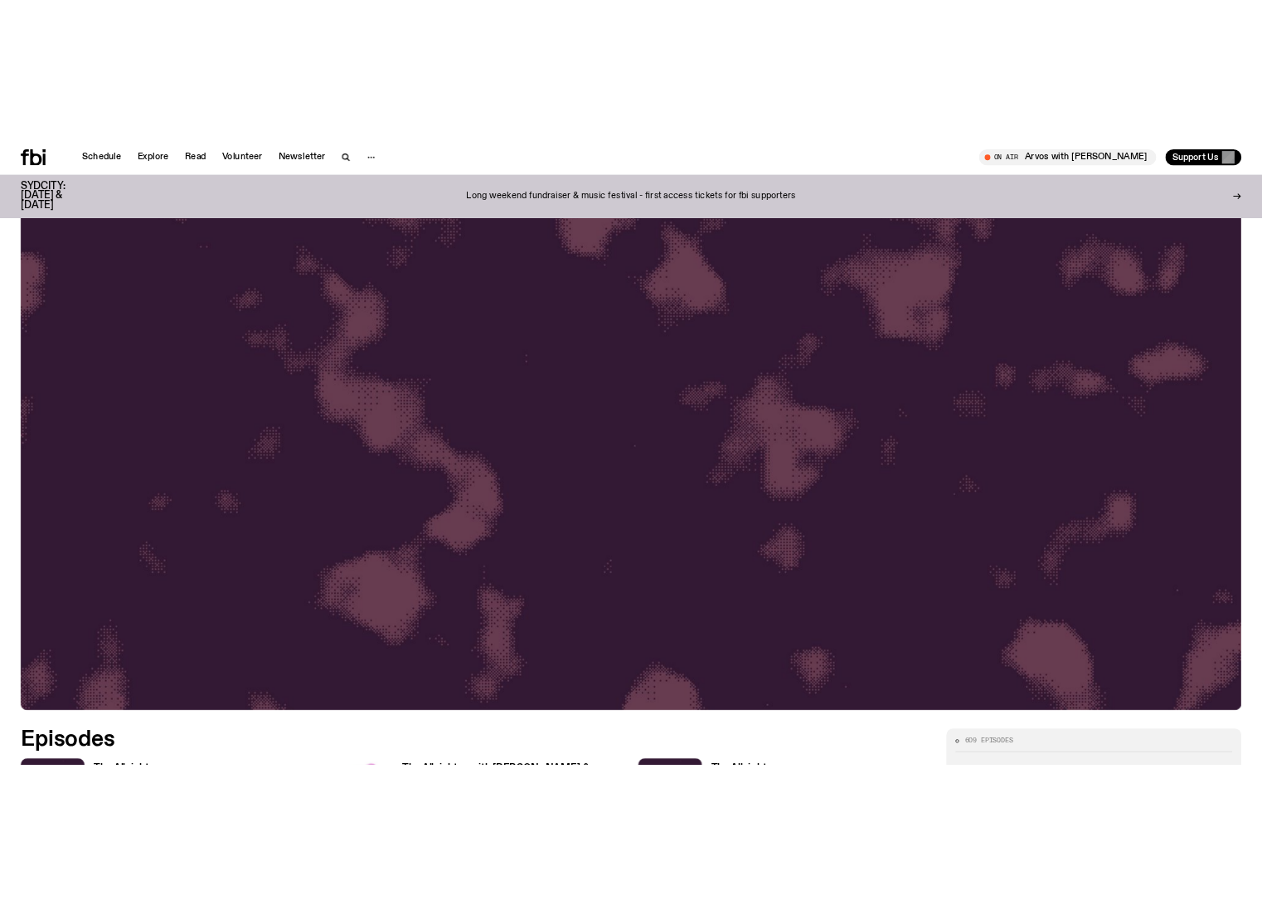
scroll to position [901, 0]
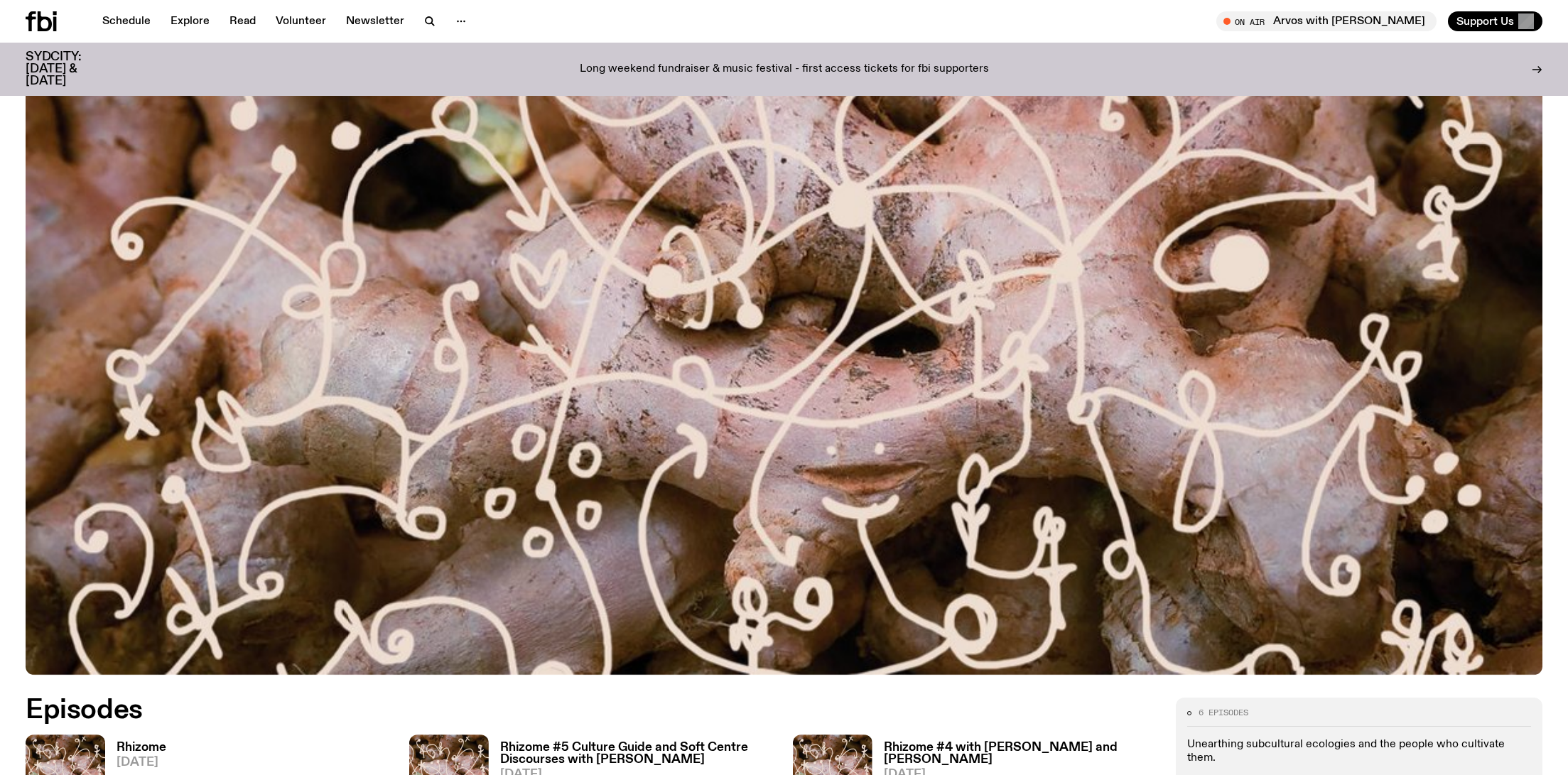
scroll to position [771, 0]
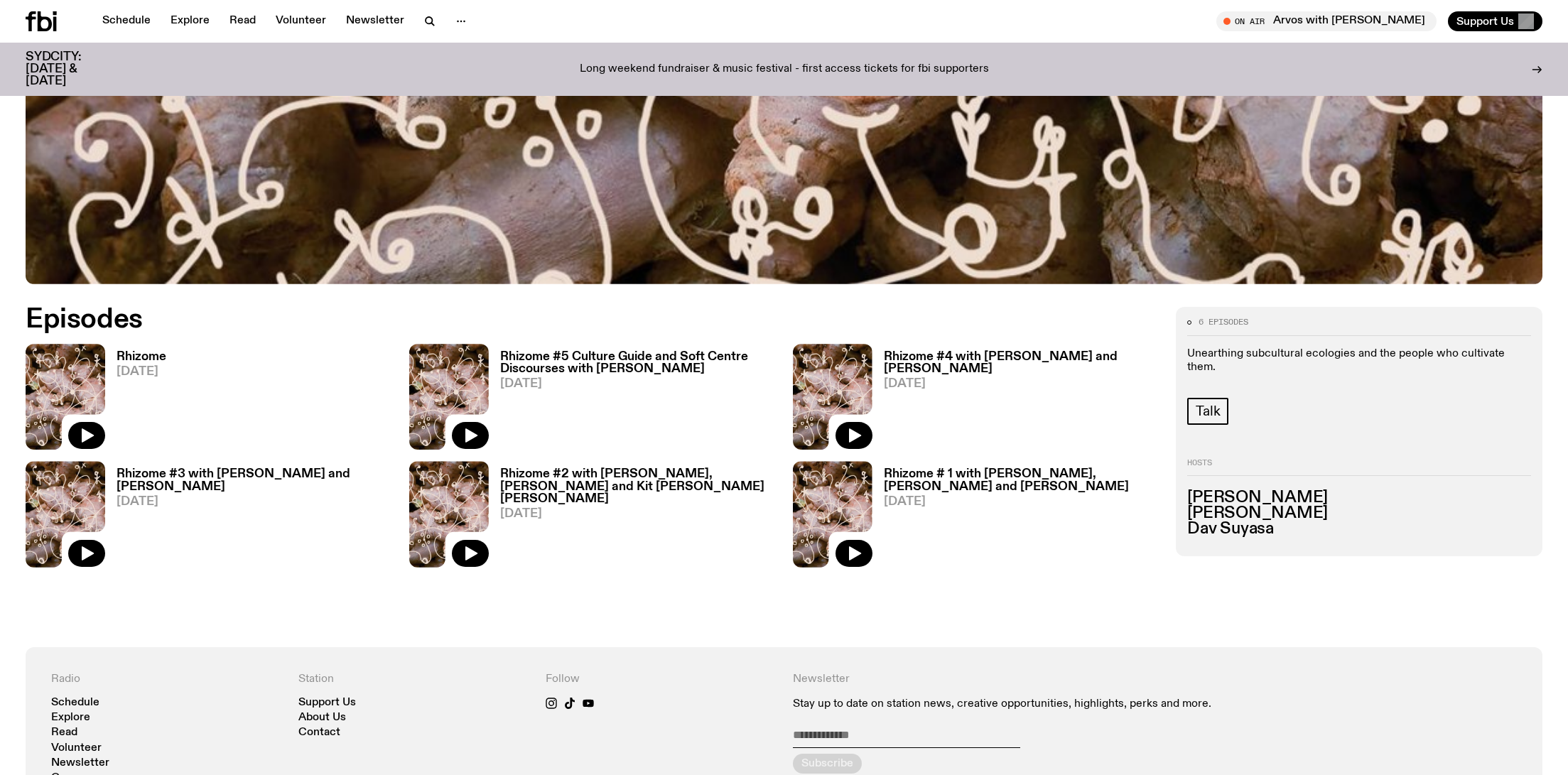
click at [157, 343] on div "Rhizome 30.08.25" at bounding box center [135, 396] width 61 height 106
click at [160, 357] on h3 "Rhizome" at bounding box center [141, 357] width 50 height 12
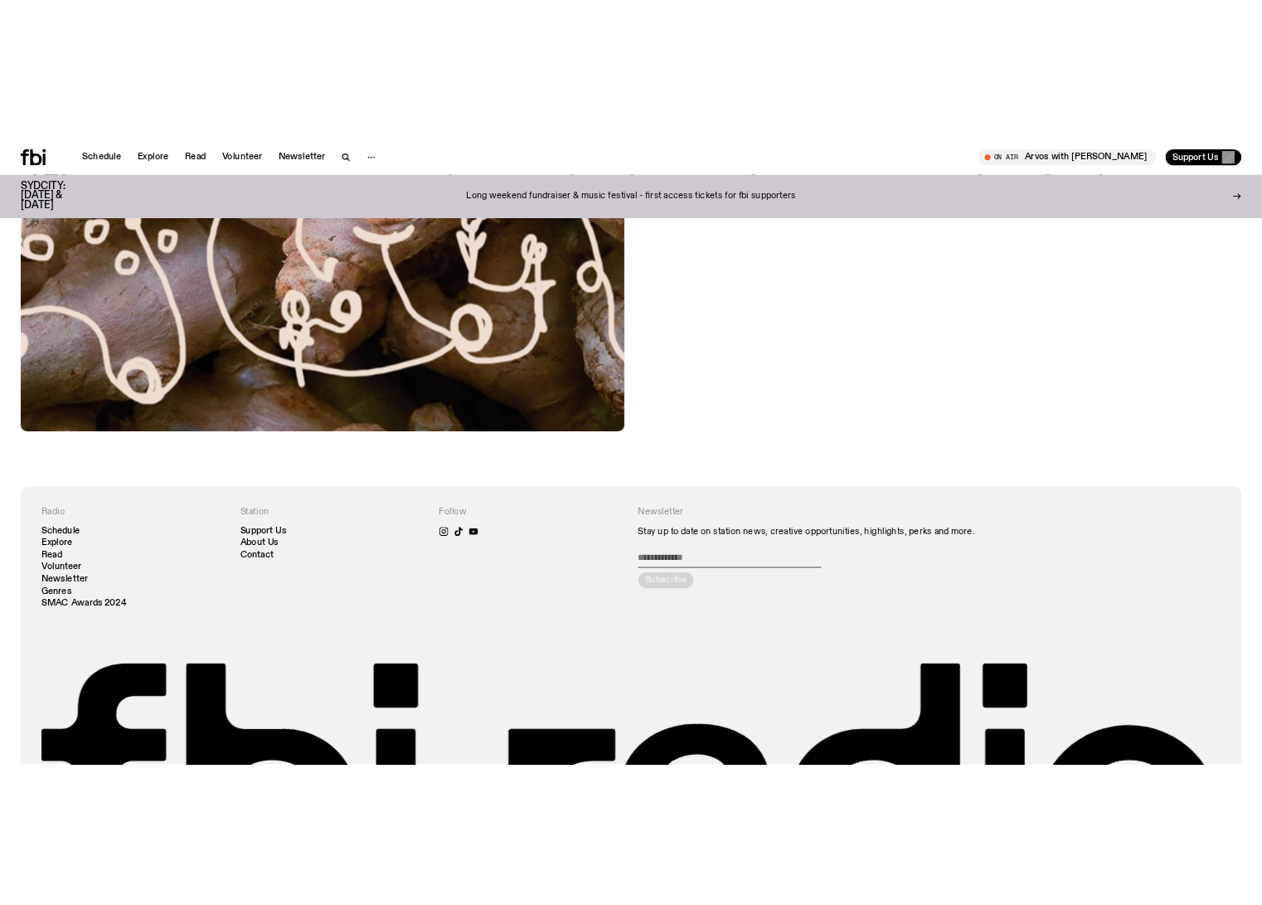
scroll to position [887, 0]
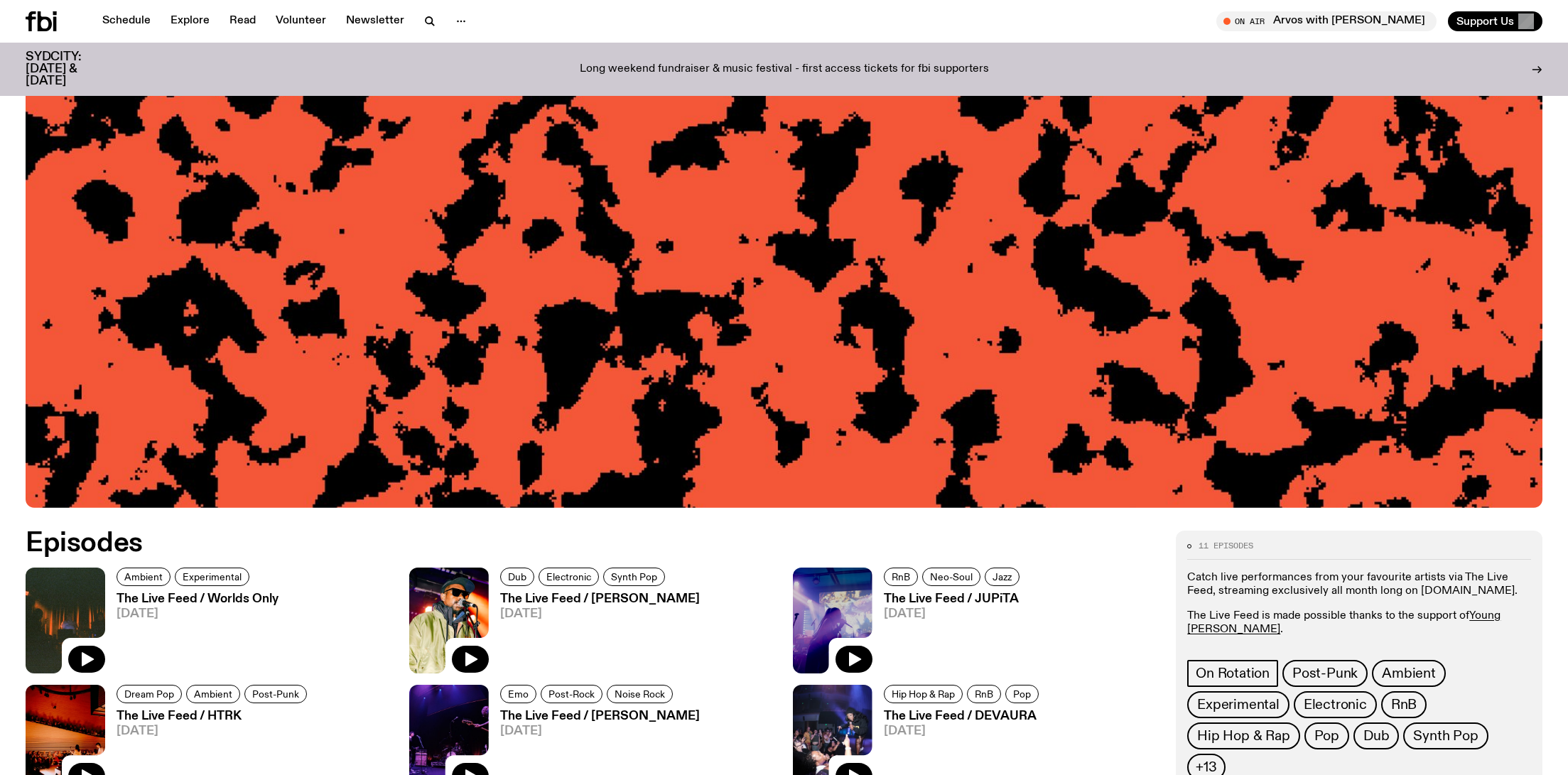
scroll to position [913, 0]
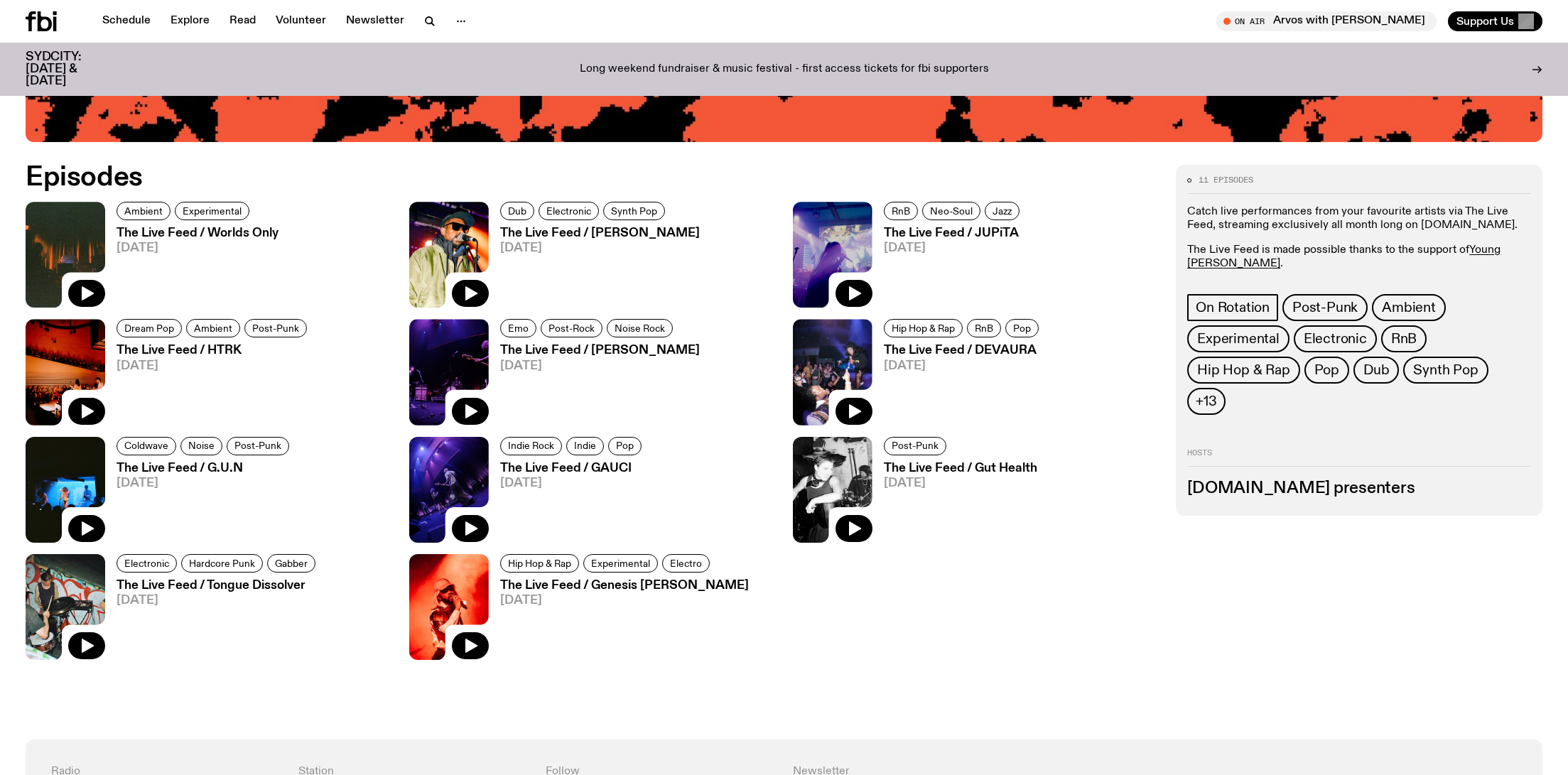
click at [530, 348] on h3 "The Live Feed / [PERSON_NAME]" at bounding box center [600, 350] width 200 height 12
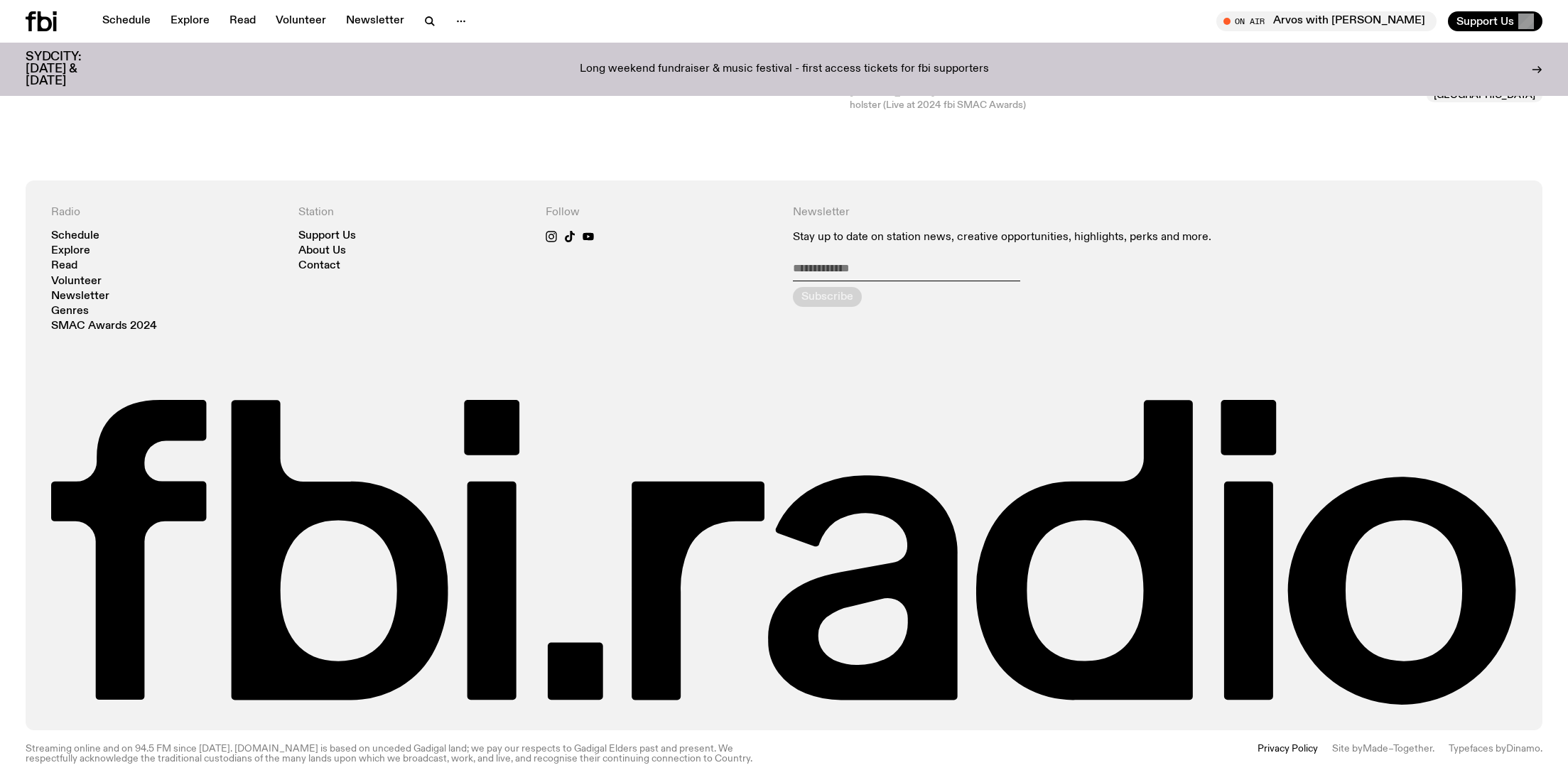
scroll to position [559, 0]
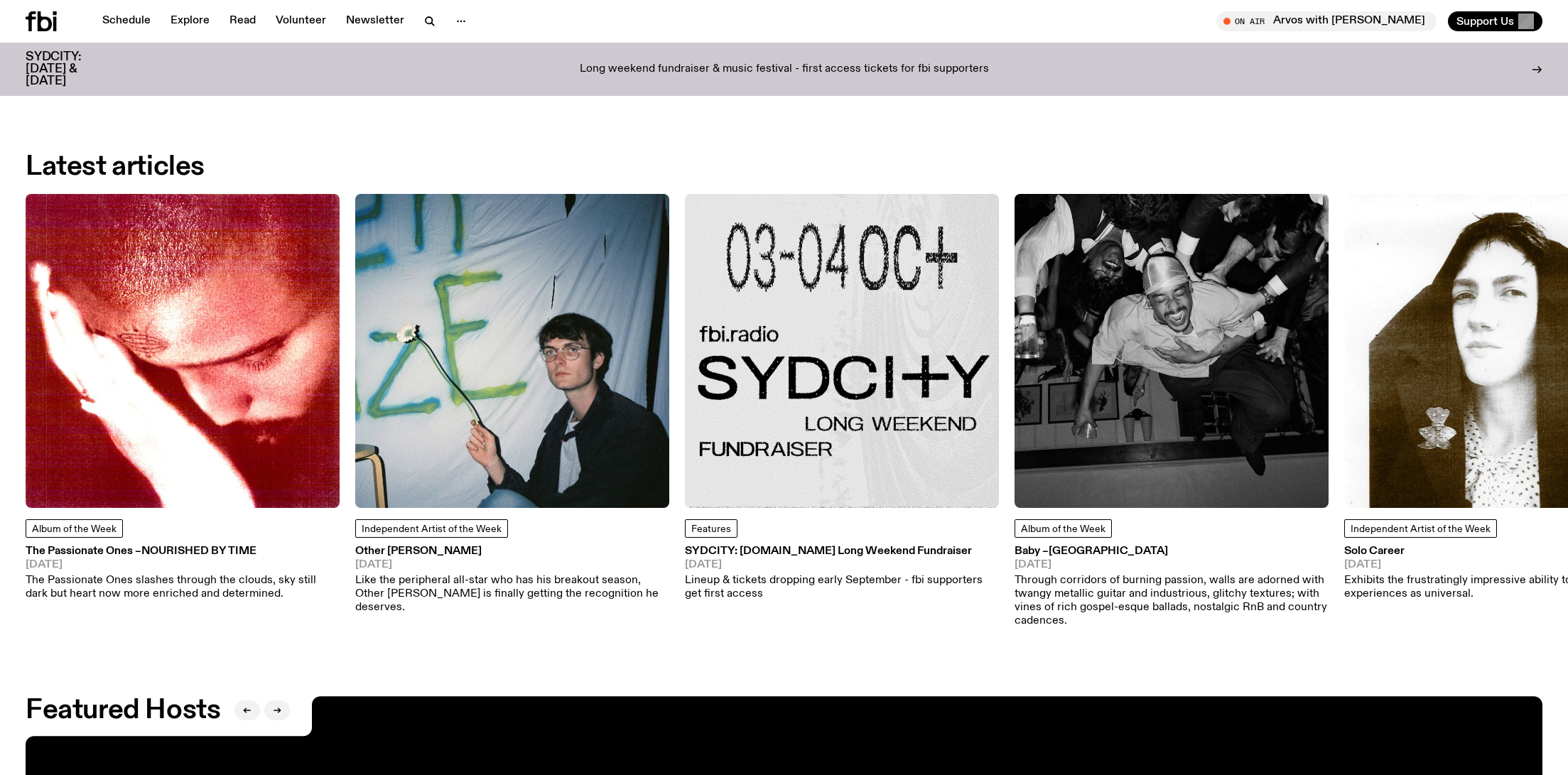
scroll to position [2334, 0]
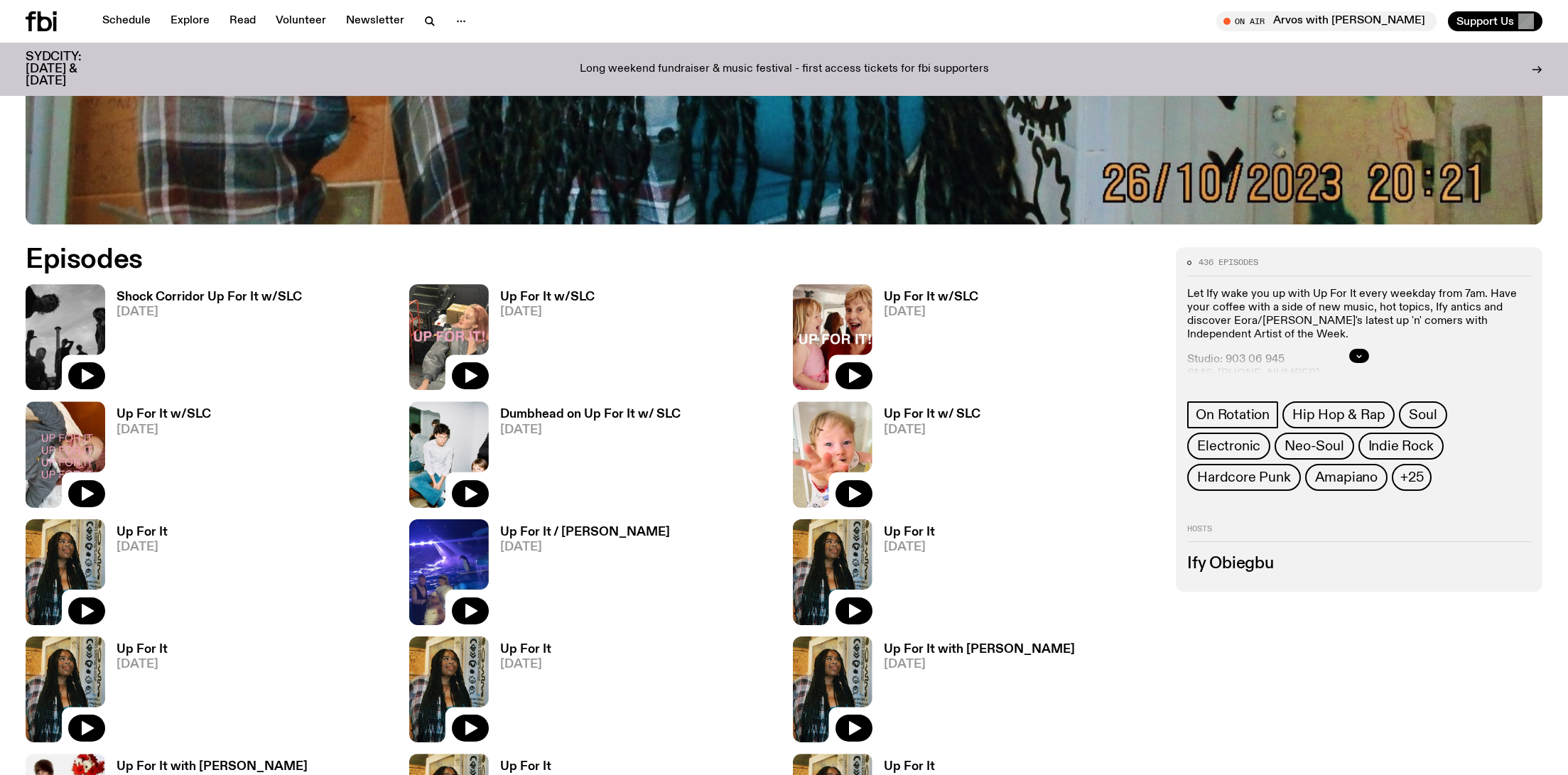
scroll to position [843, 0]
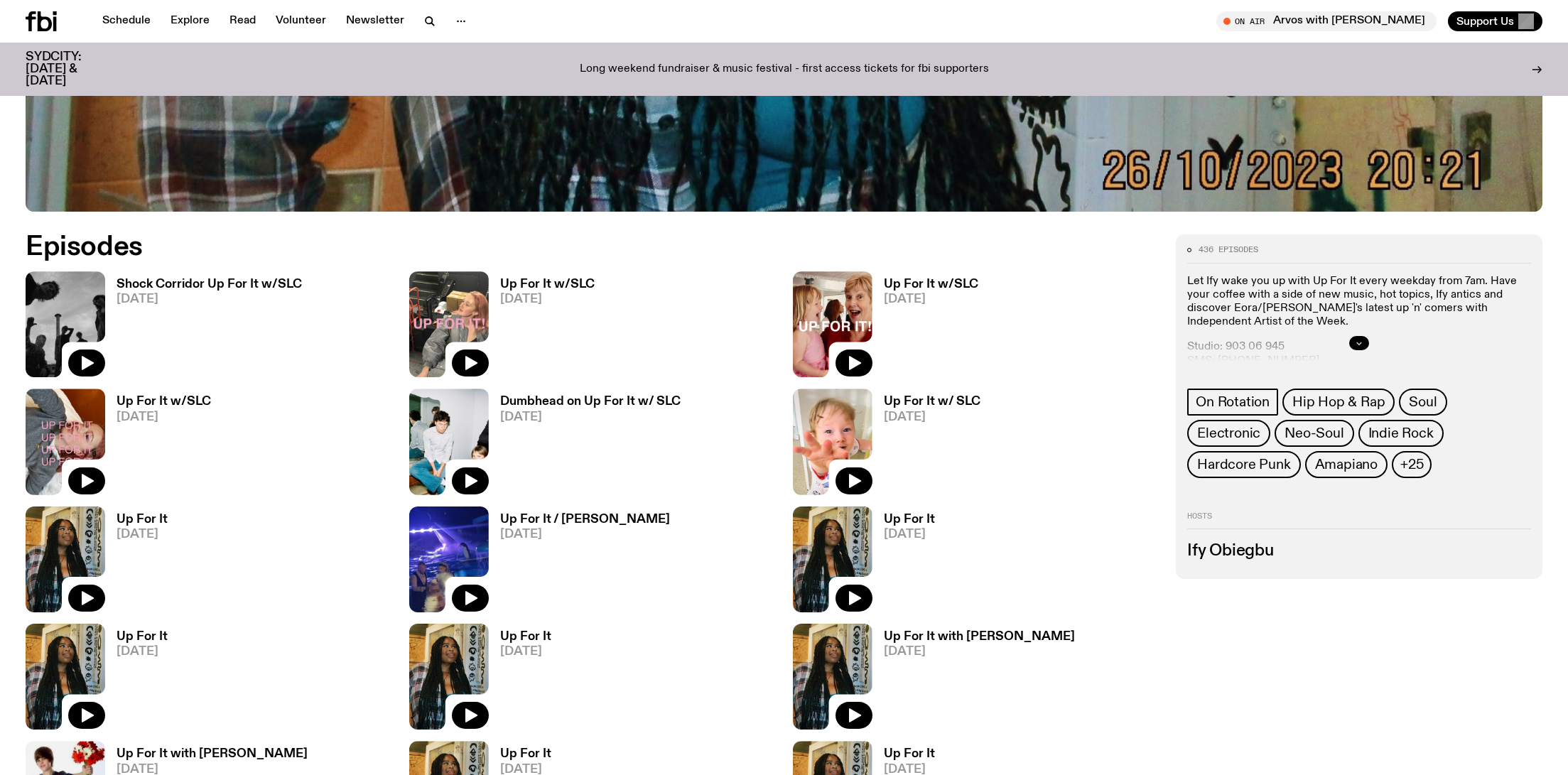
click at [1352, 338] on button "button" at bounding box center [1359, 343] width 20 height 15
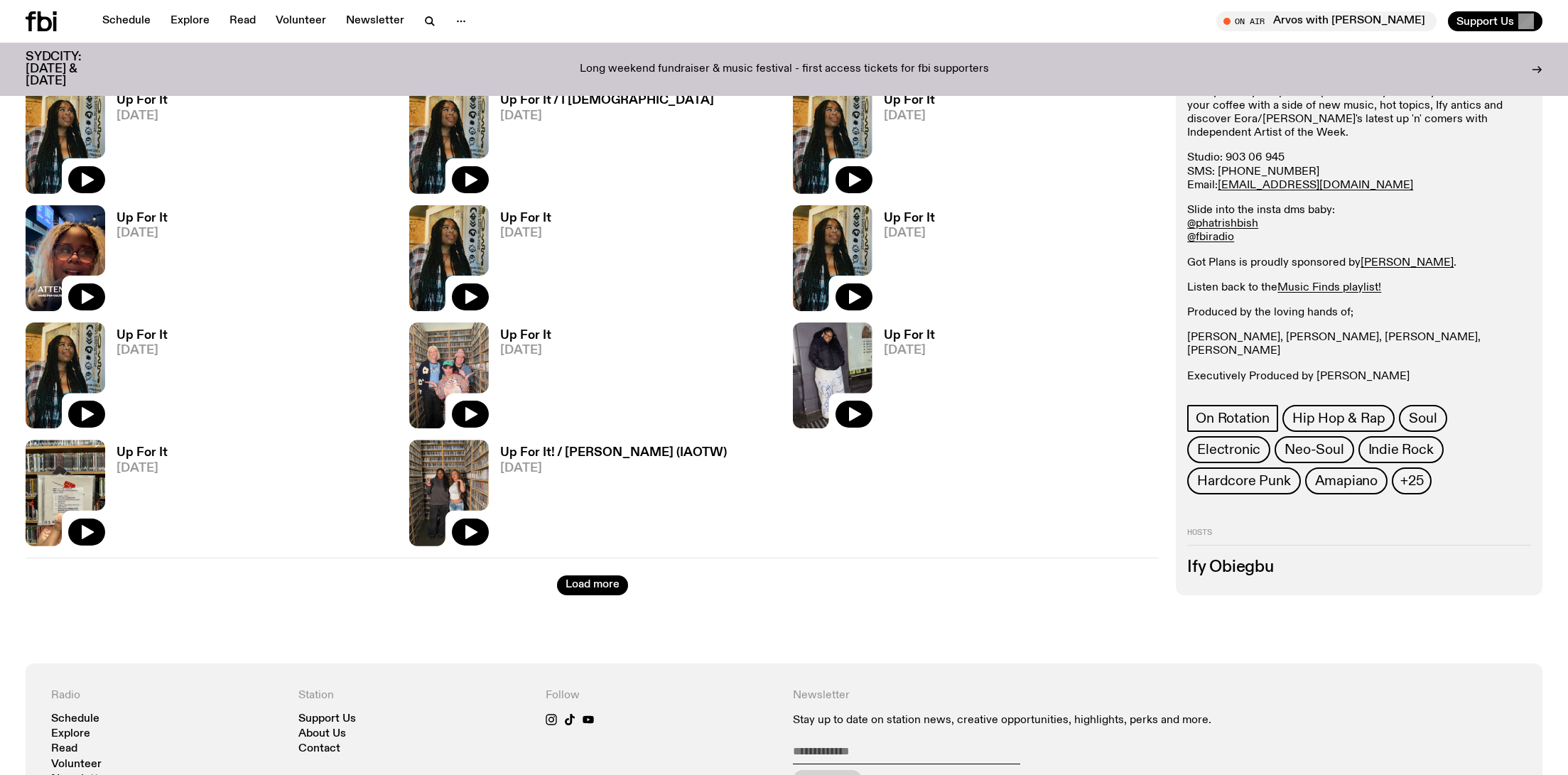
scroll to position [1565, 0]
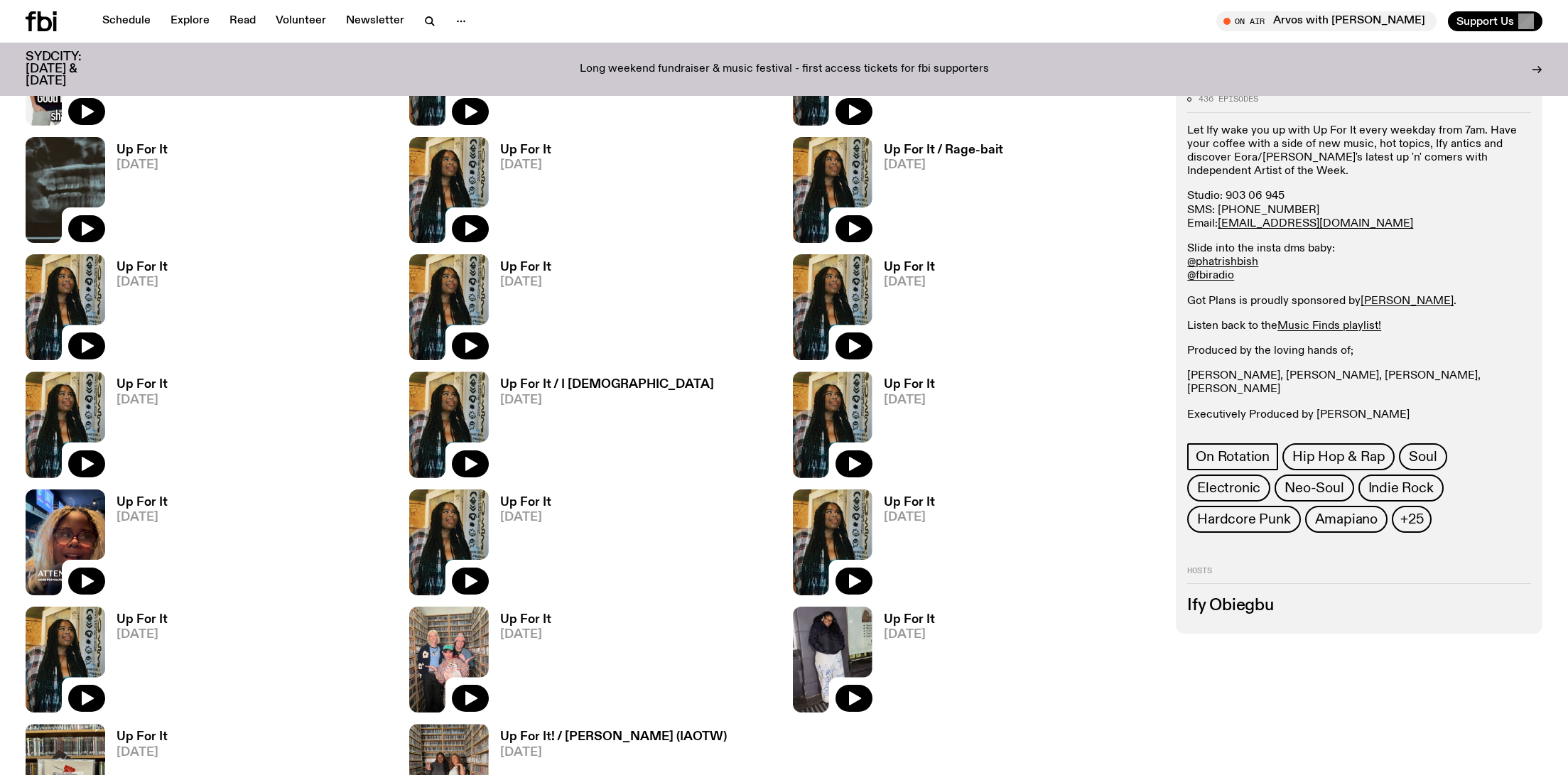
click at [523, 510] on link "Up For It [DATE]" at bounding box center [520, 545] width 63 height 98
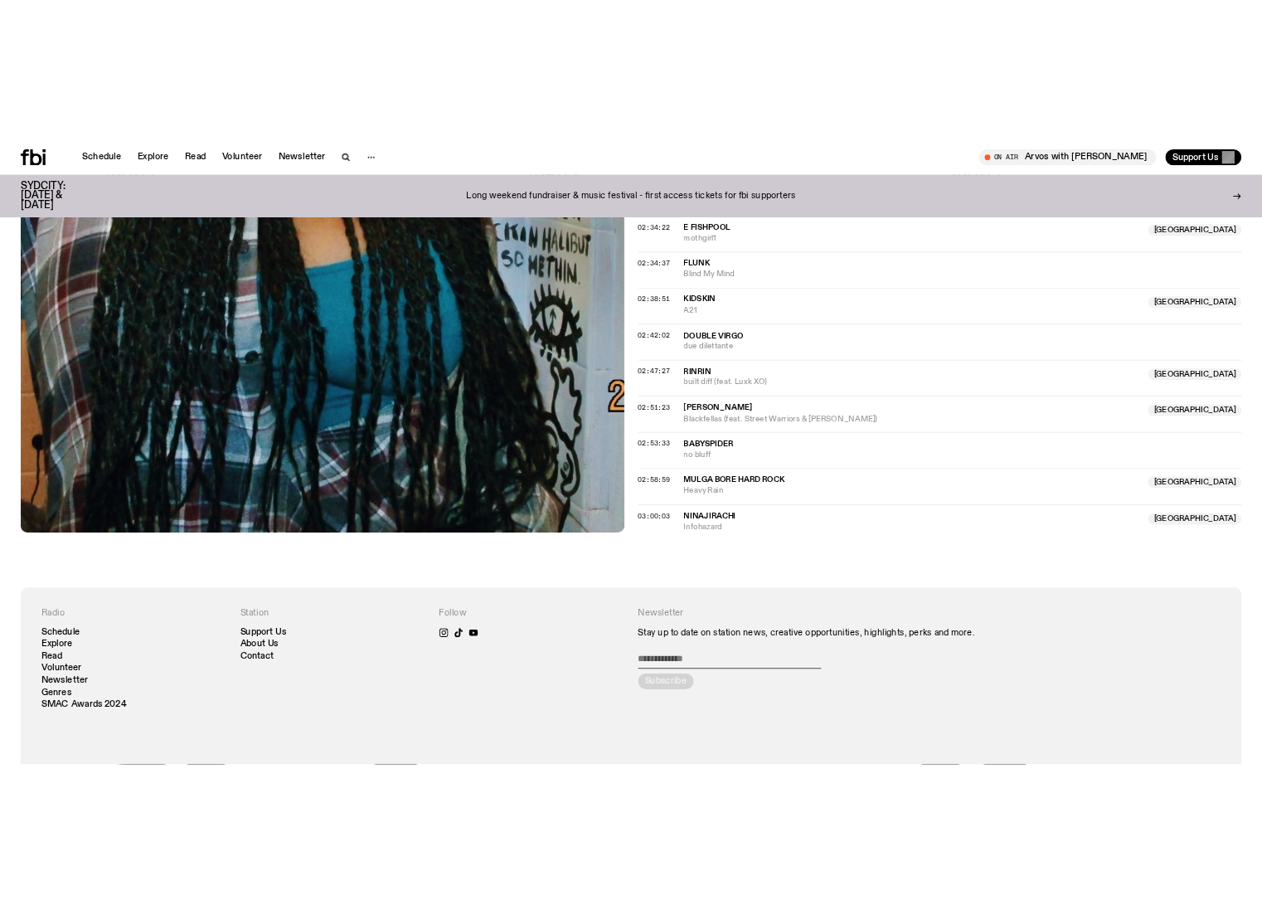
scroll to position [2726, 0]
